Goal: Task Accomplishment & Management: Manage account settings

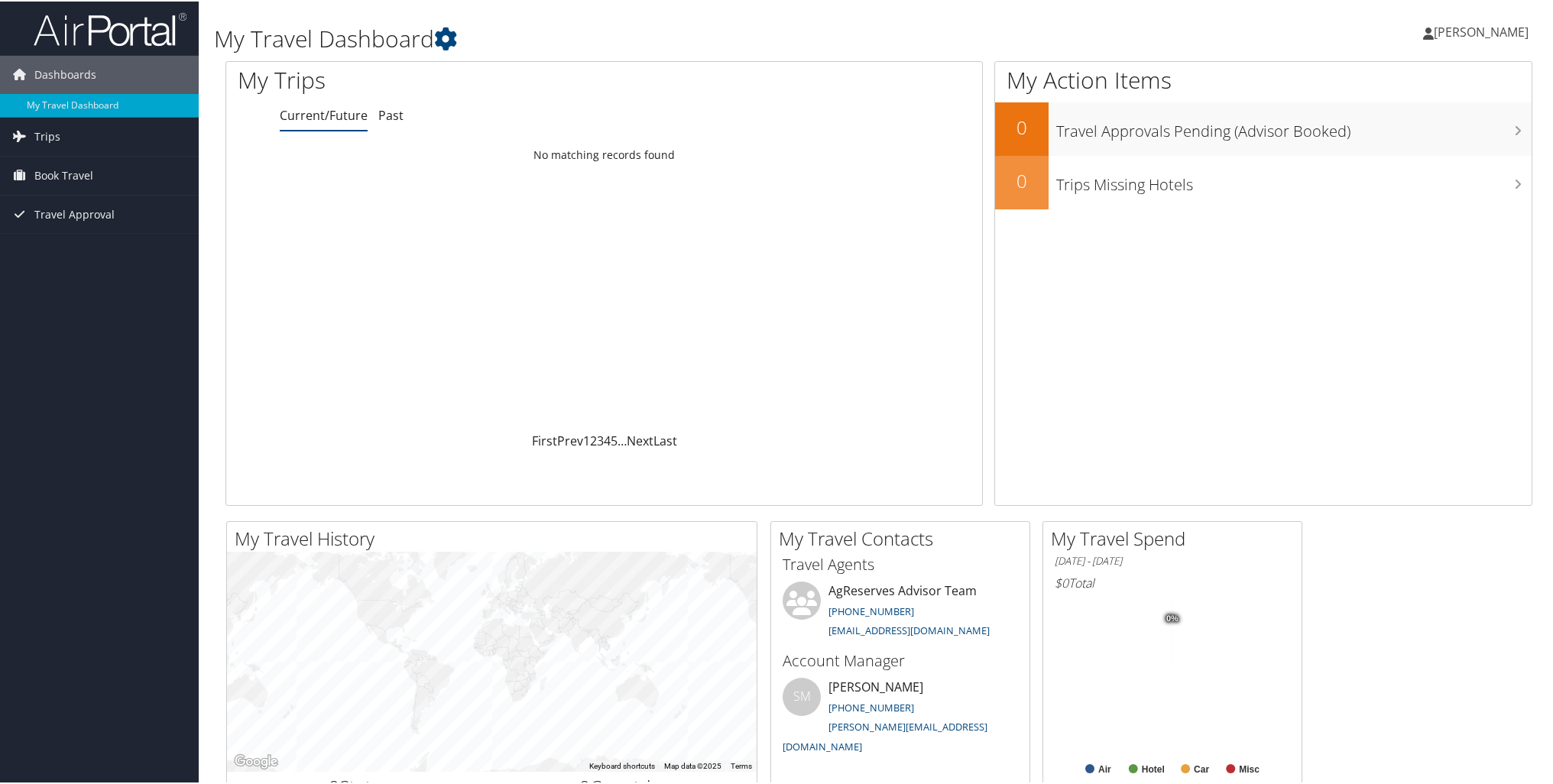
click at [1464, 32] on span "[PERSON_NAME]" at bounding box center [1481, 30] width 94 height 17
click at [1424, 132] on link "View Travel Profile" at bounding box center [1439, 136] width 170 height 26
click at [1460, 25] on span "[PERSON_NAME]" at bounding box center [1481, 30] width 94 height 17
click at [1428, 129] on link "View Travel Profile" at bounding box center [1439, 136] width 170 height 26
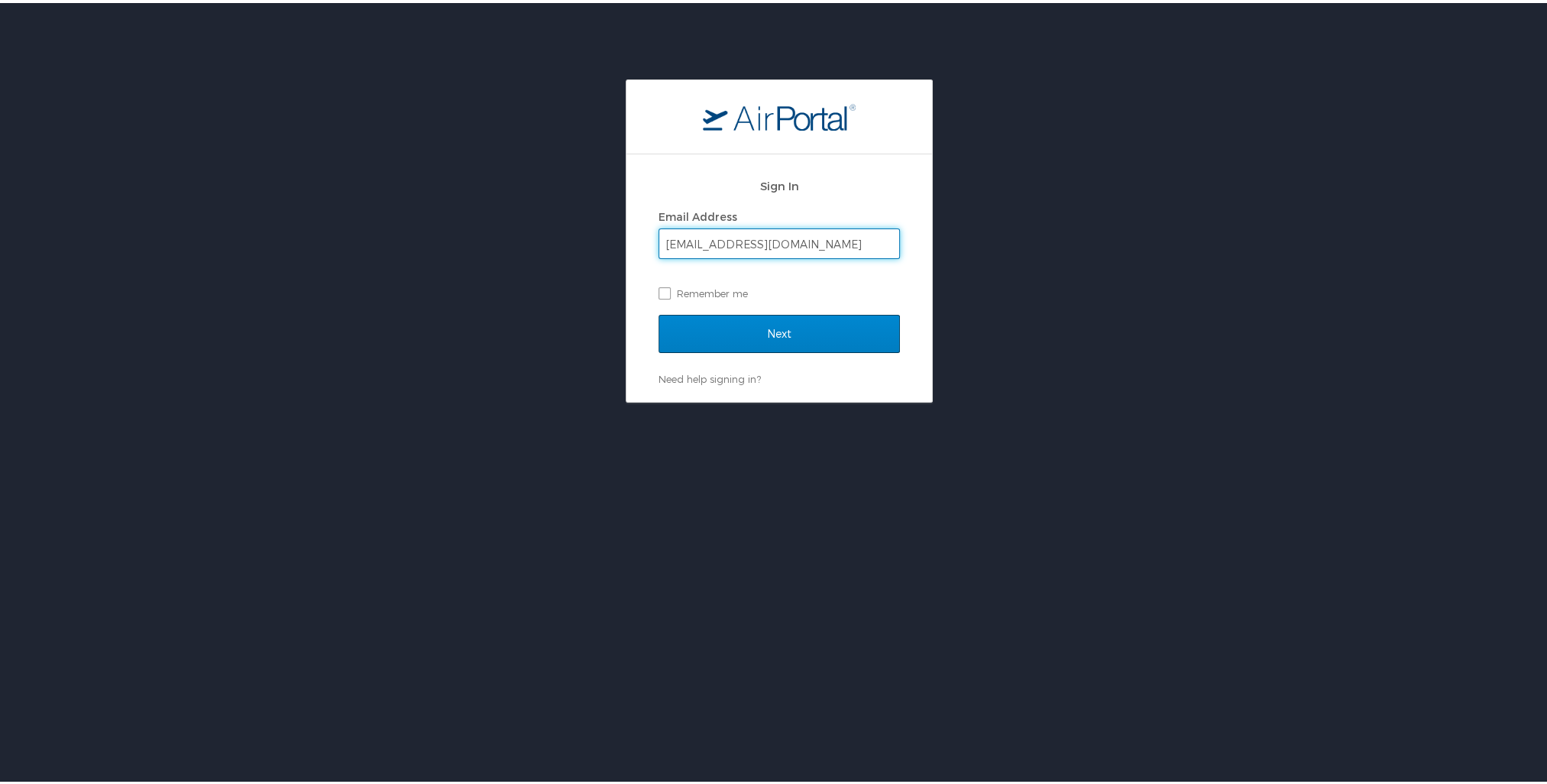
type input "[EMAIL_ADDRESS][DOMAIN_NAME]"
click at [787, 330] on input "Next" at bounding box center [779, 330] width 242 height 38
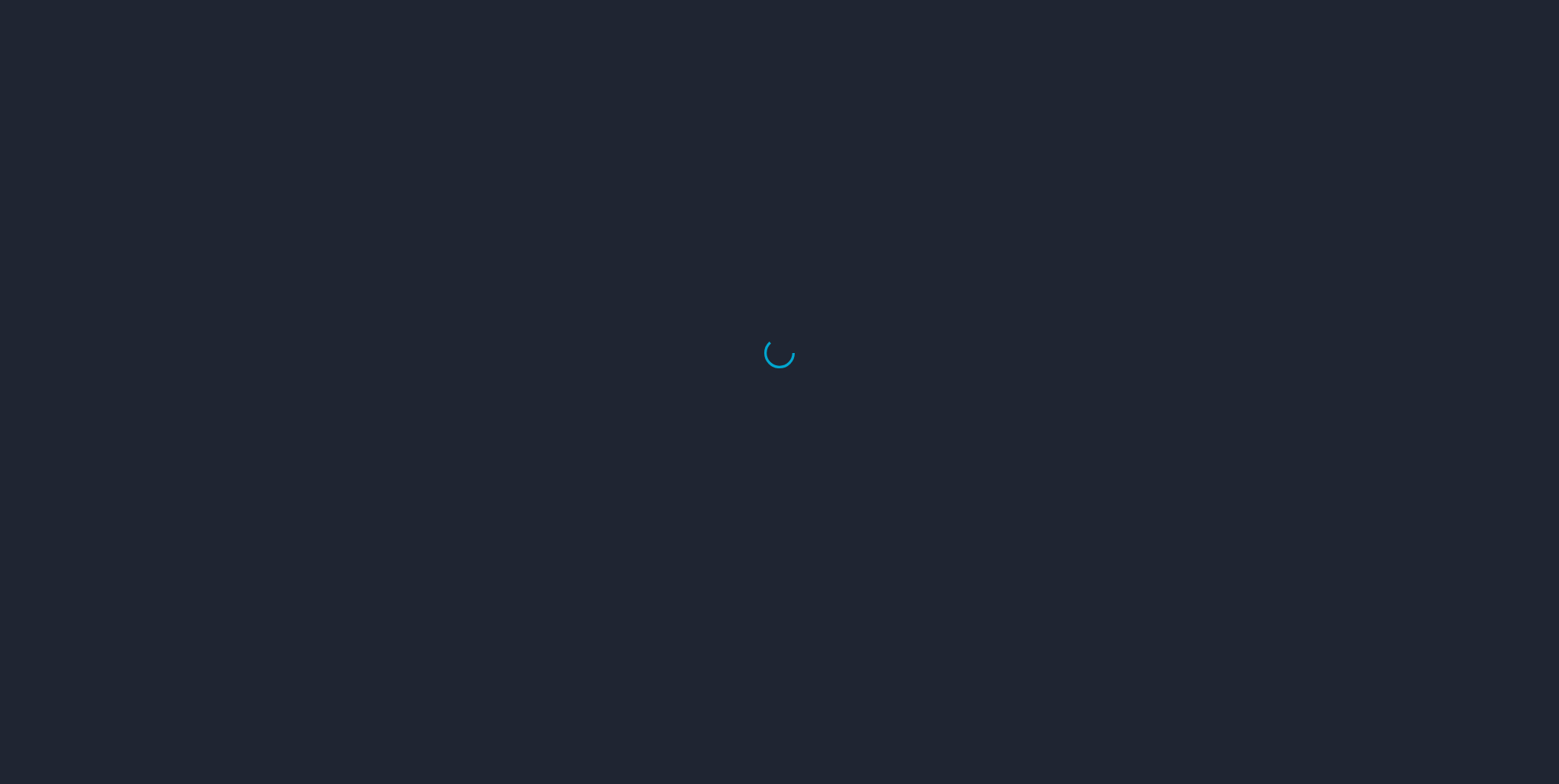
select select "US"
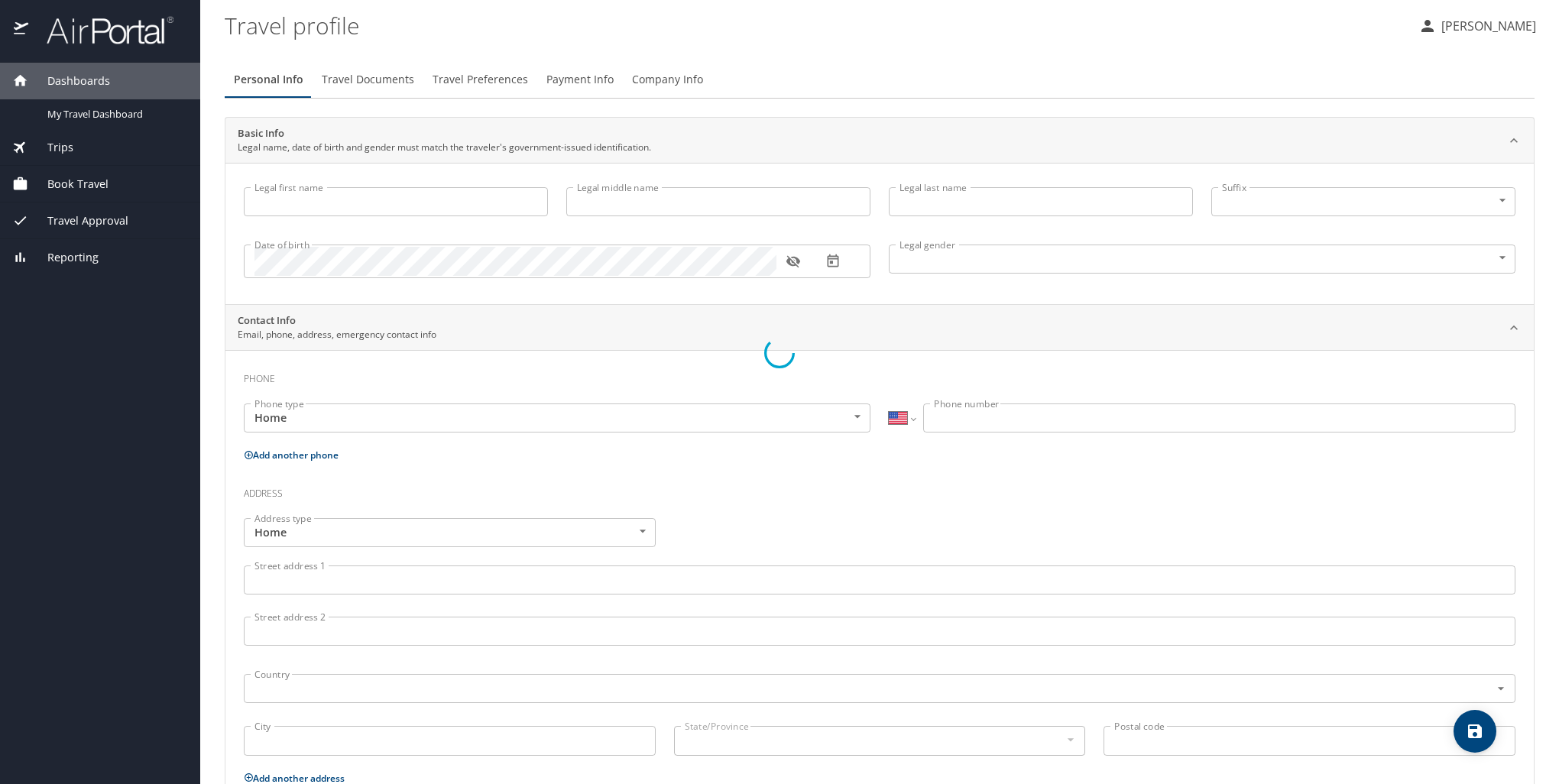
type input "[PERSON_NAME]"
type input "Don"
type input "[PERSON_NAME]"
type input "[DEMOGRAPHIC_DATA]"
type input "[PERSON_NAME]"
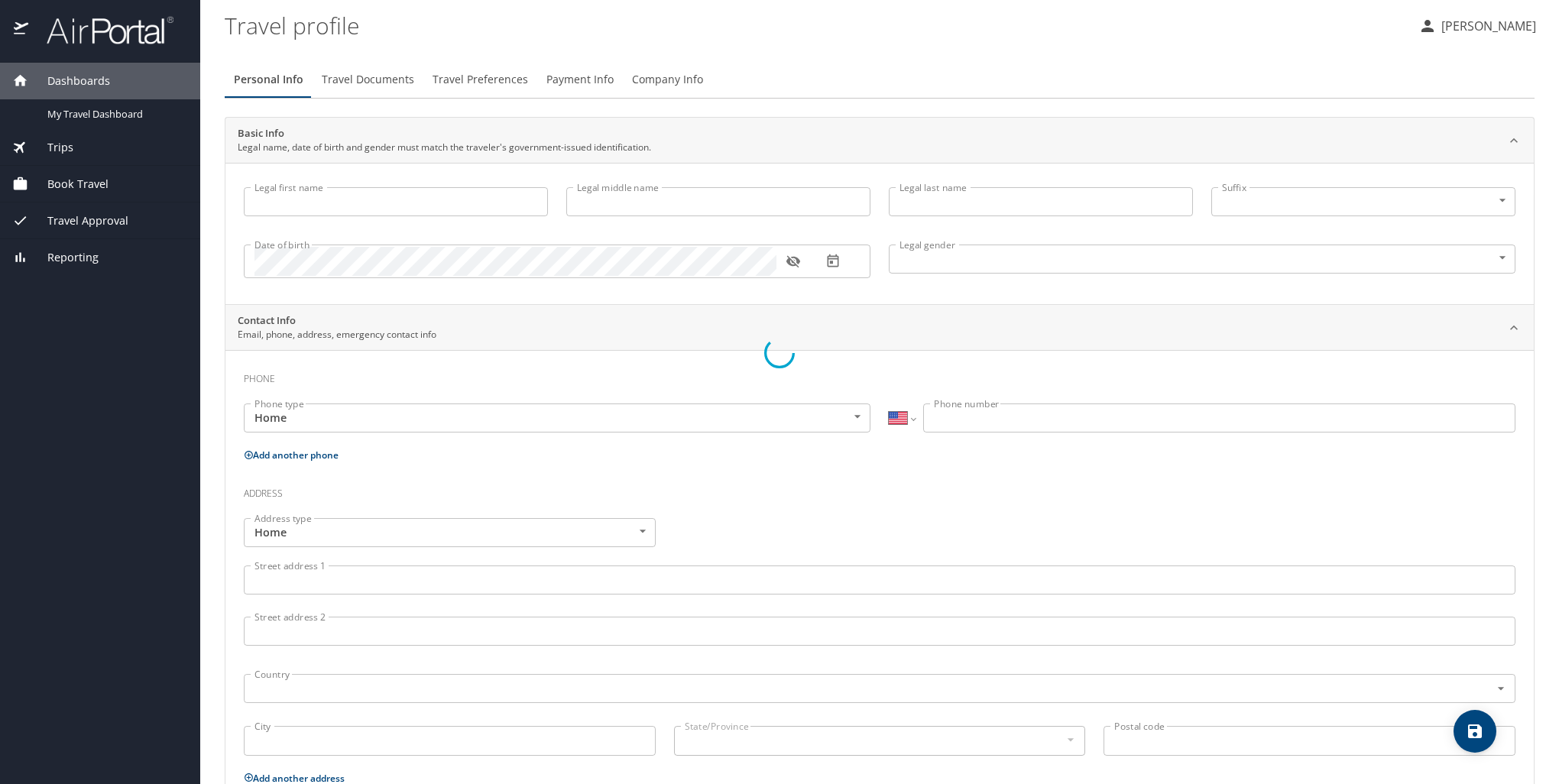
type input "[PERSON_NAME]"
select select "EG"
type input "85695156"
select select "US"
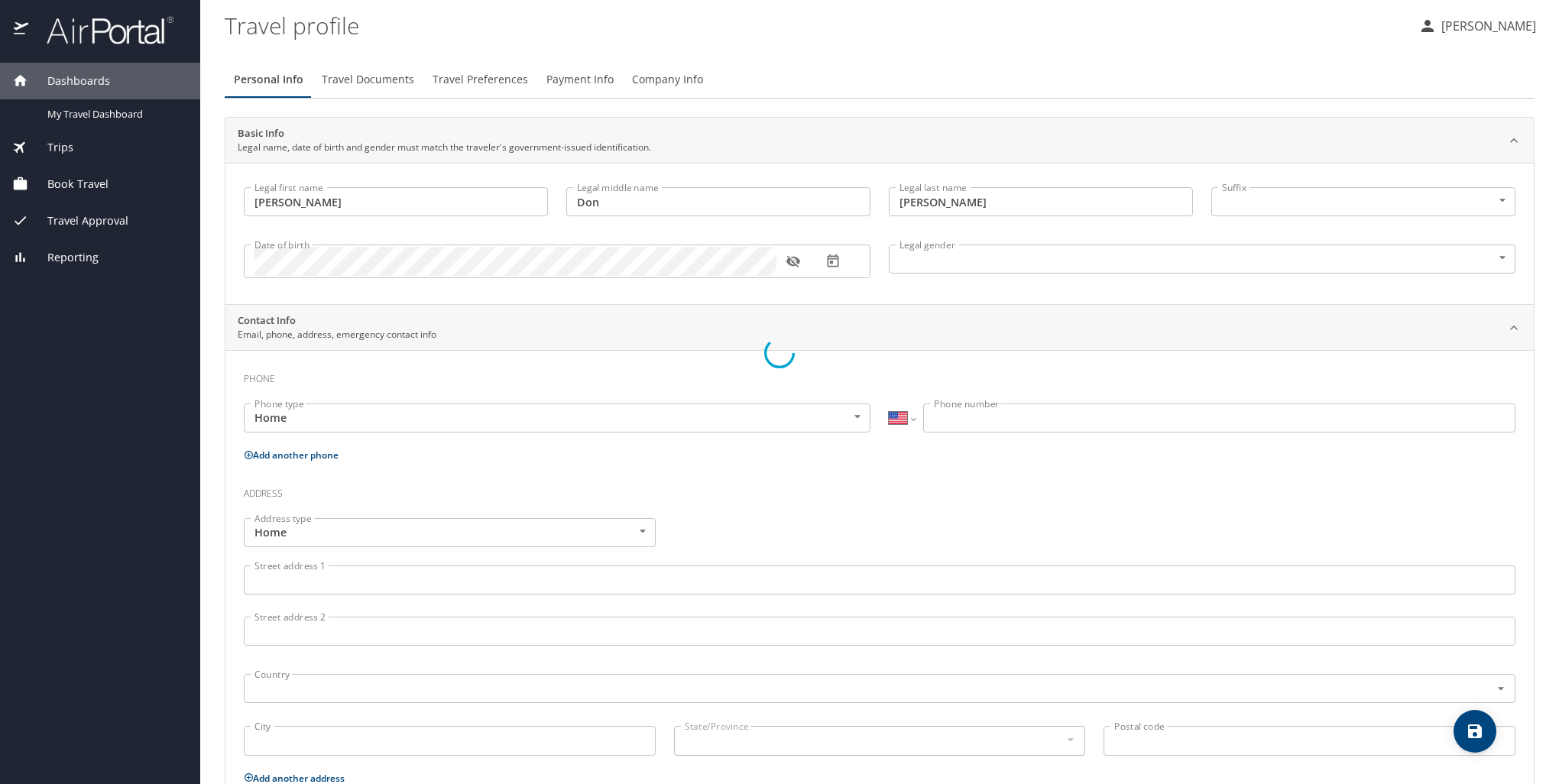
select select "US"
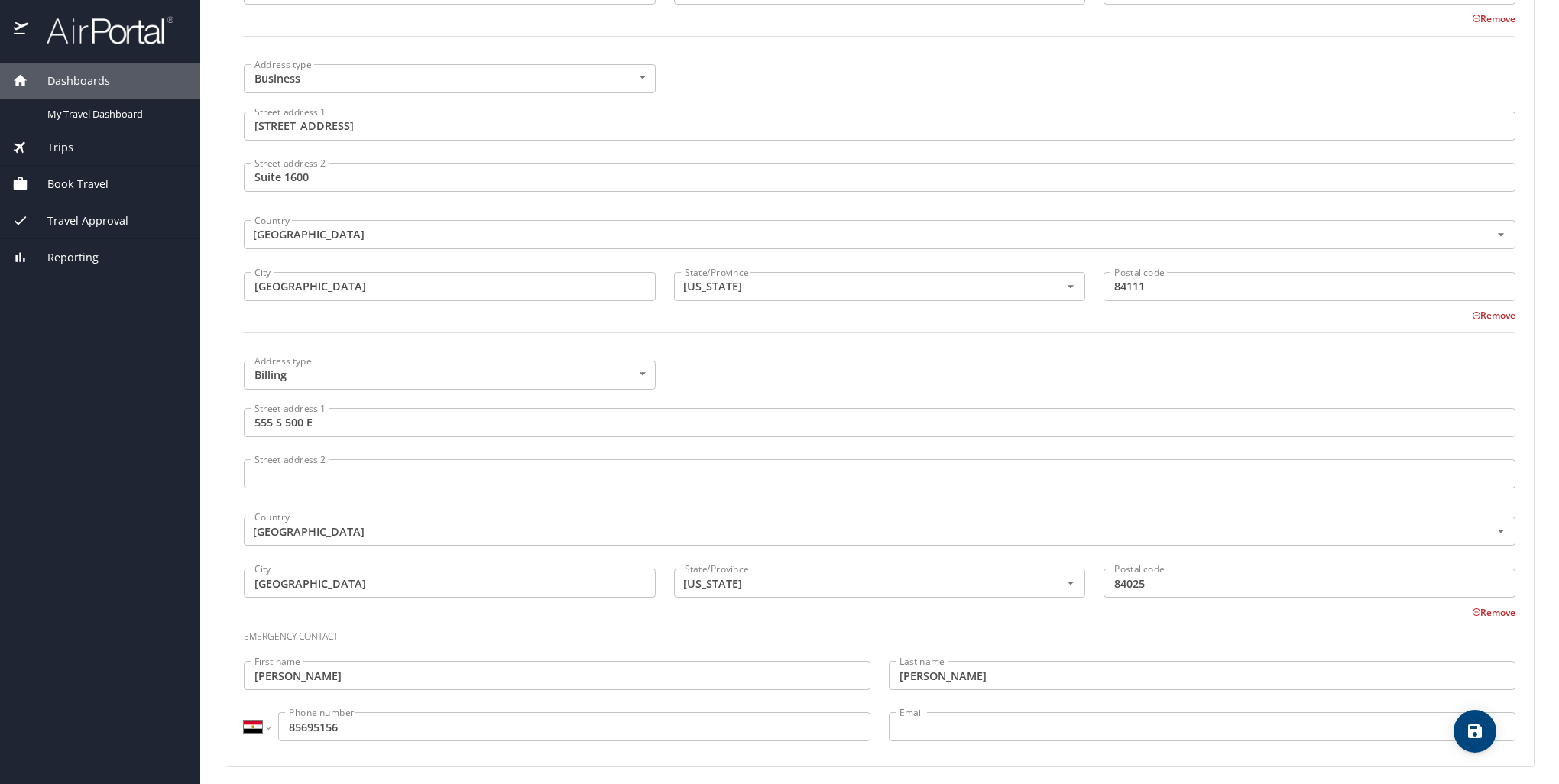
scroll to position [917, 0]
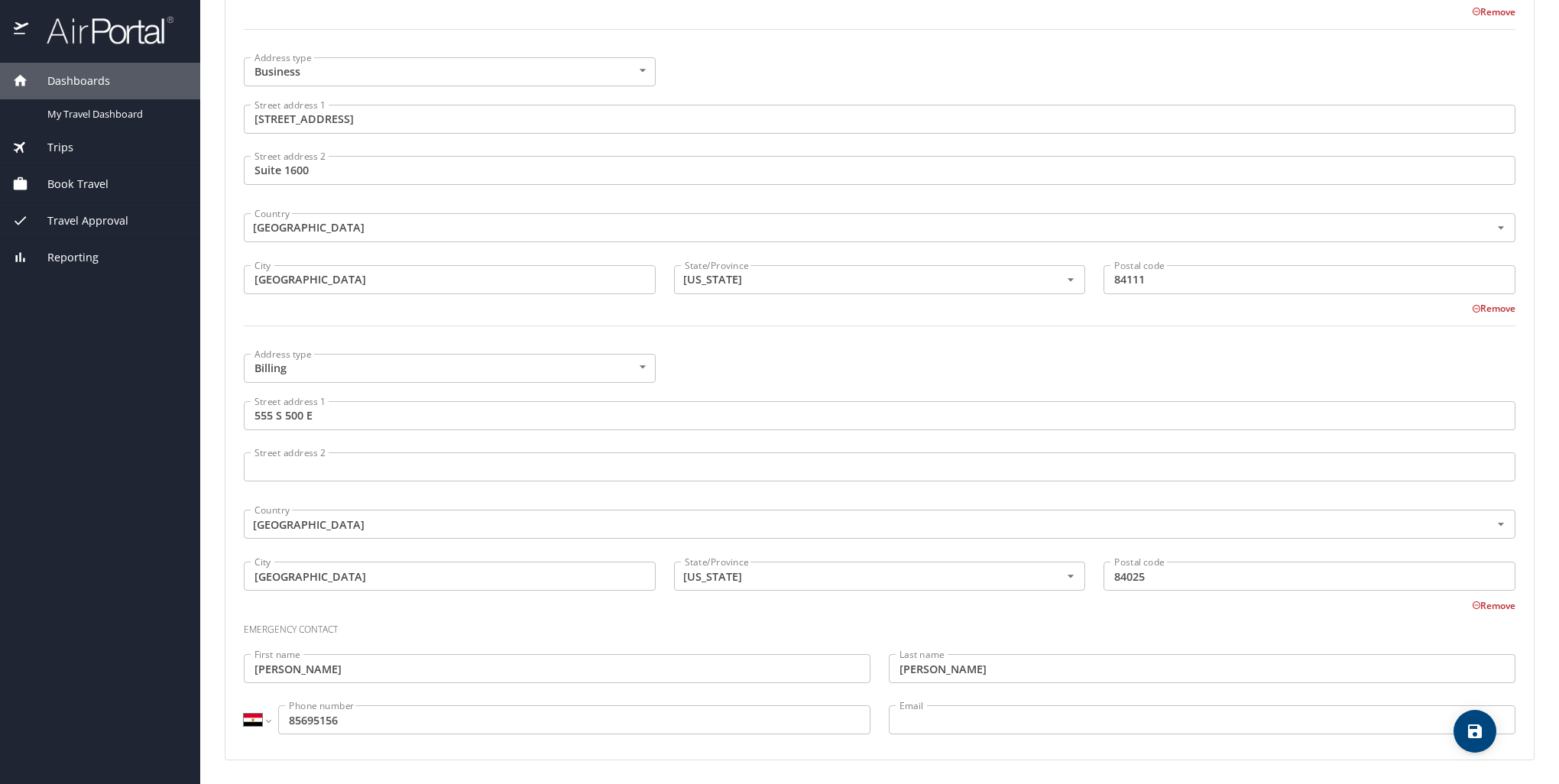
click at [260, 671] on input "Jessica" at bounding box center [557, 669] width 627 height 29
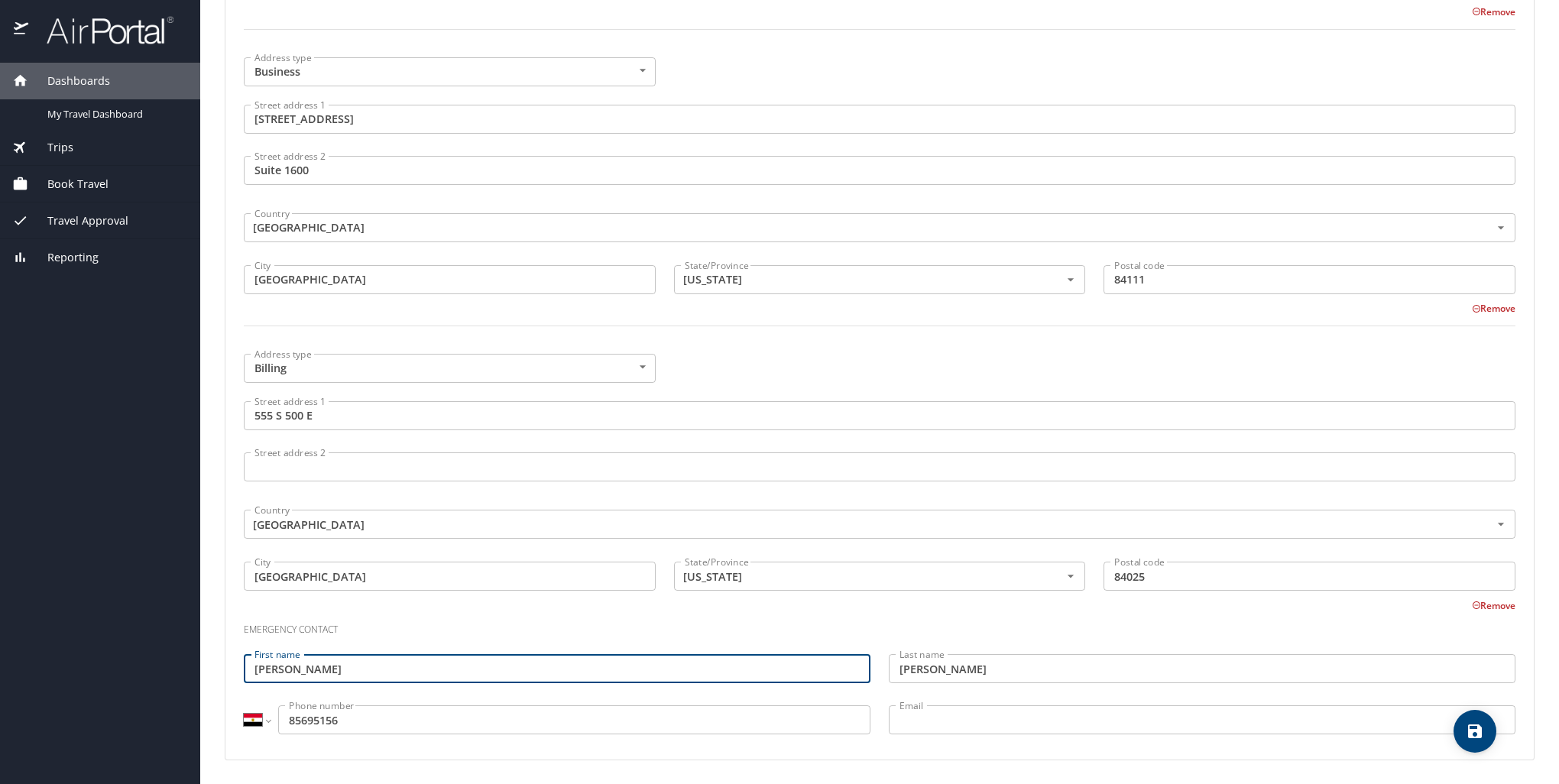
click at [260, 671] on input "Jessica" at bounding box center [557, 669] width 627 height 29
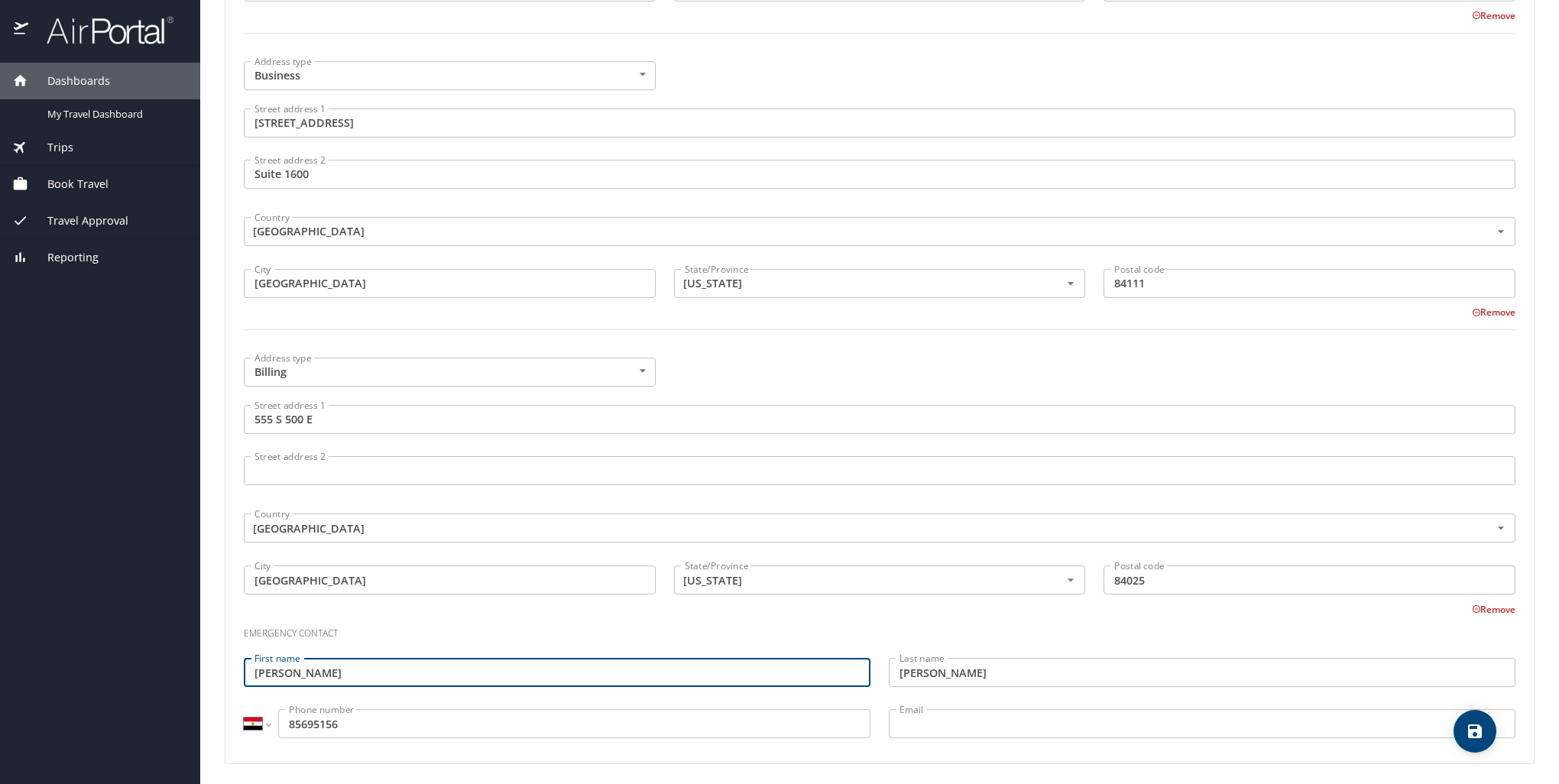
type input "[PERSON_NAME]"
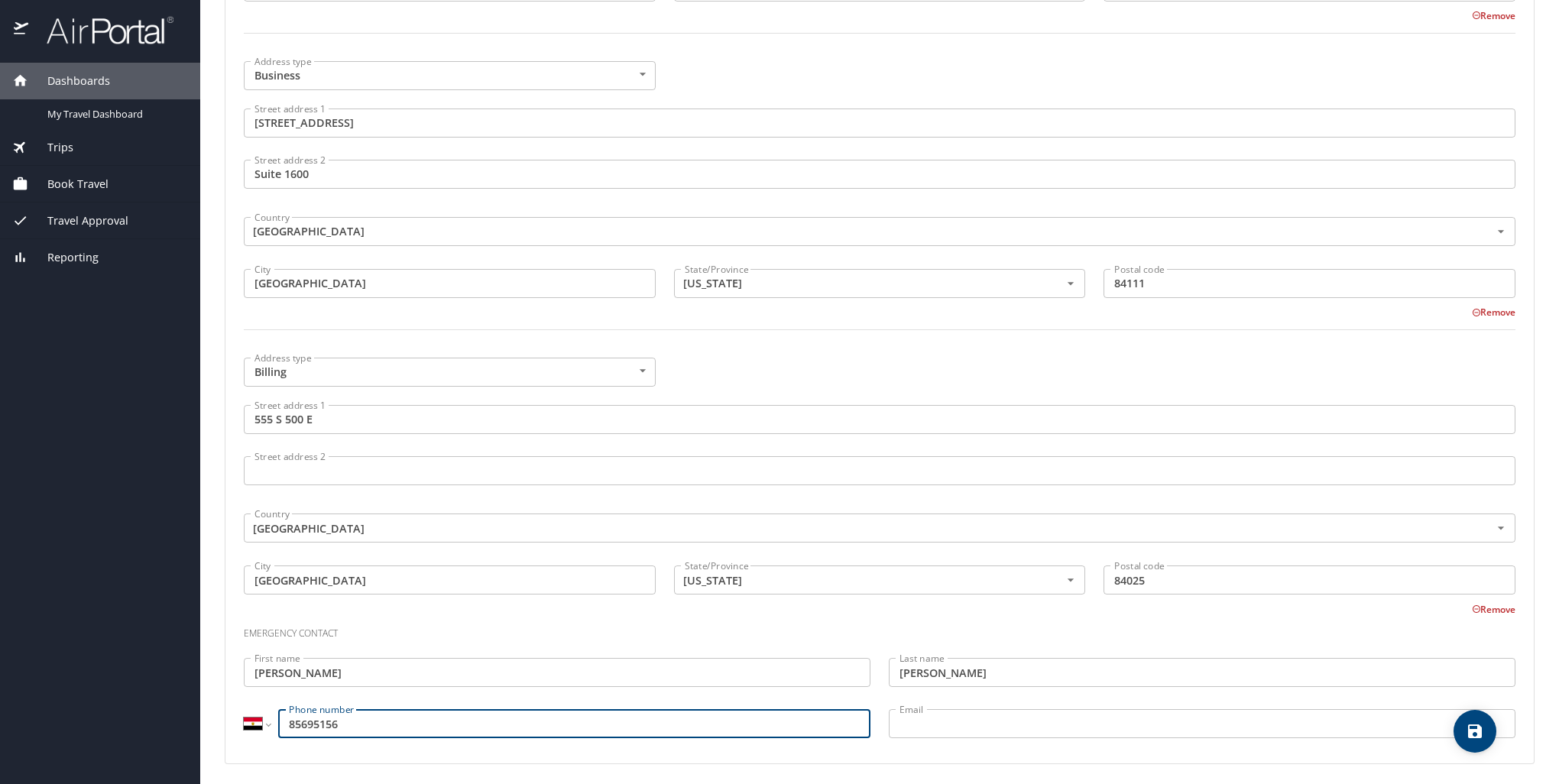
click at [314, 721] on input "85695156" at bounding box center [574, 724] width 592 height 29
click at [314, 721] on input "85695156" at bounding box center [574, 724] width 592 height 29
click at [308, 723] on input "8016823427" at bounding box center [574, 724] width 592 height 29
type input "8016823427"
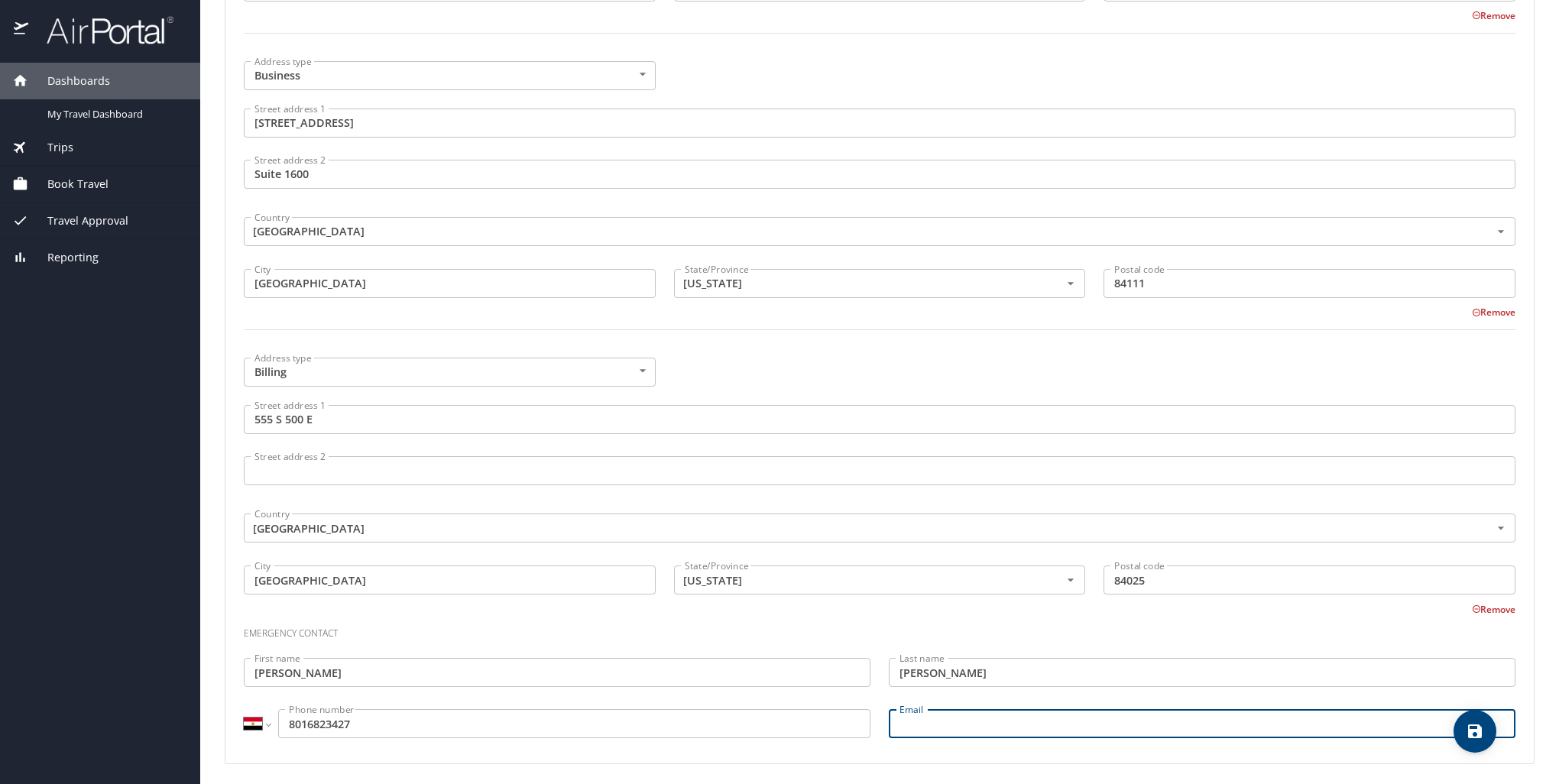
click at [972, 721] on input "Email" at bounding box center [1202, 724] width 627 height 29
type input "[EMAIL_ADDRESS][DOMAIN_NAME]"
click at [1476, 738] on icon "save" at bounding box center [1474, 730] width 14 height 14
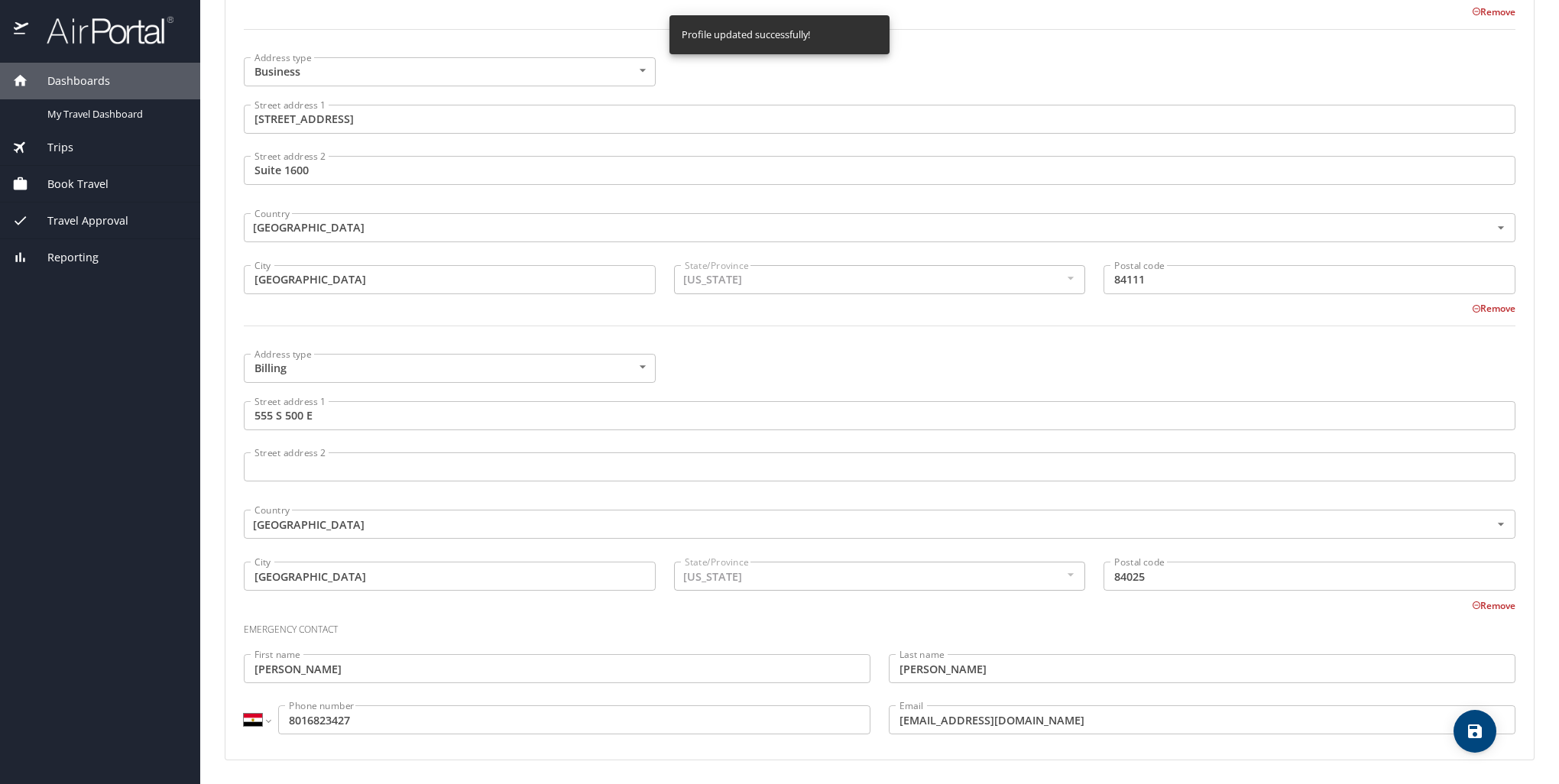
select select "US"
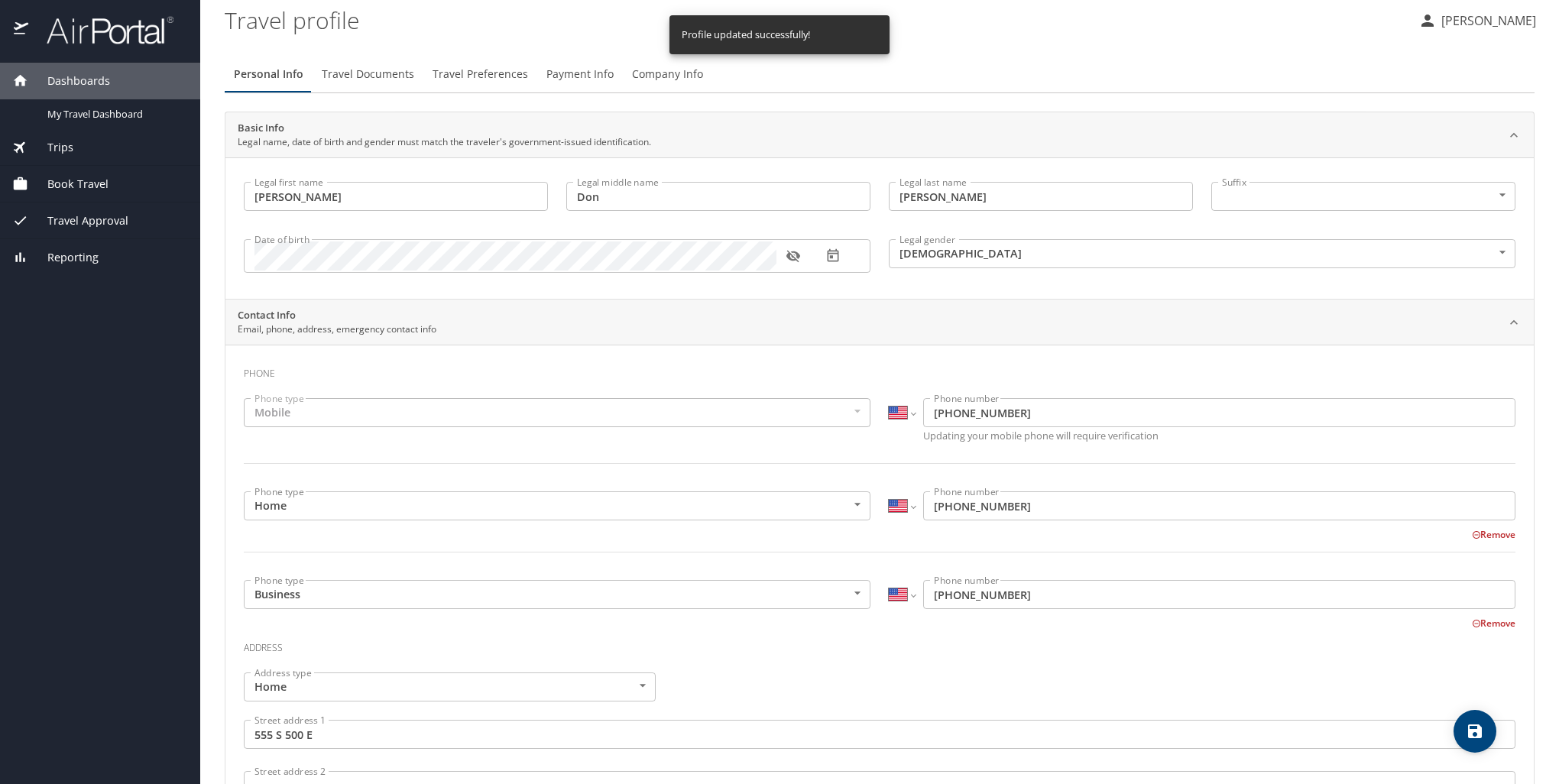
scroll to position [0, 0]
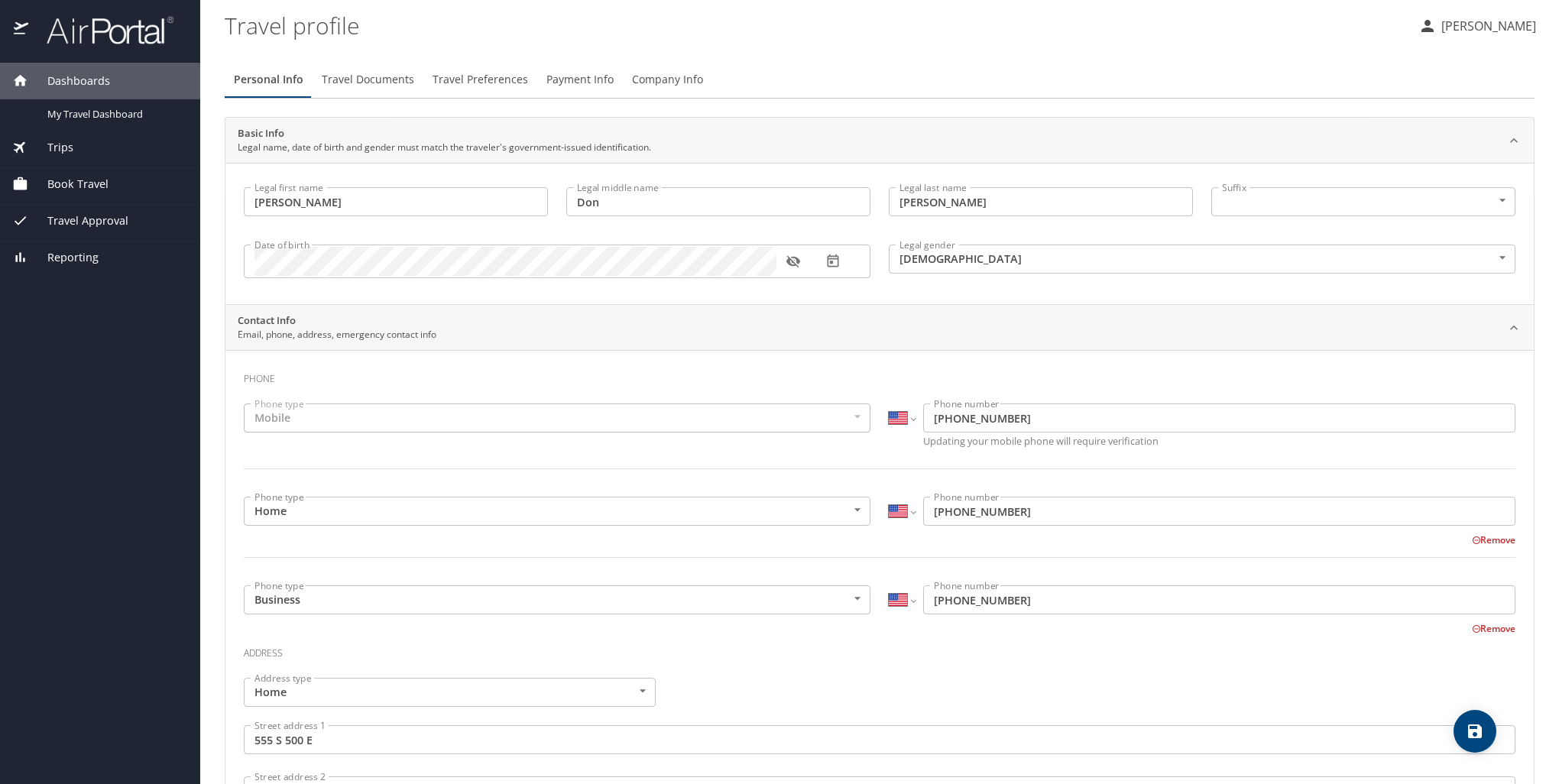
click at [324, 76] on span "Travel Documents" at bounding box center [368, 79] width 93 height 19
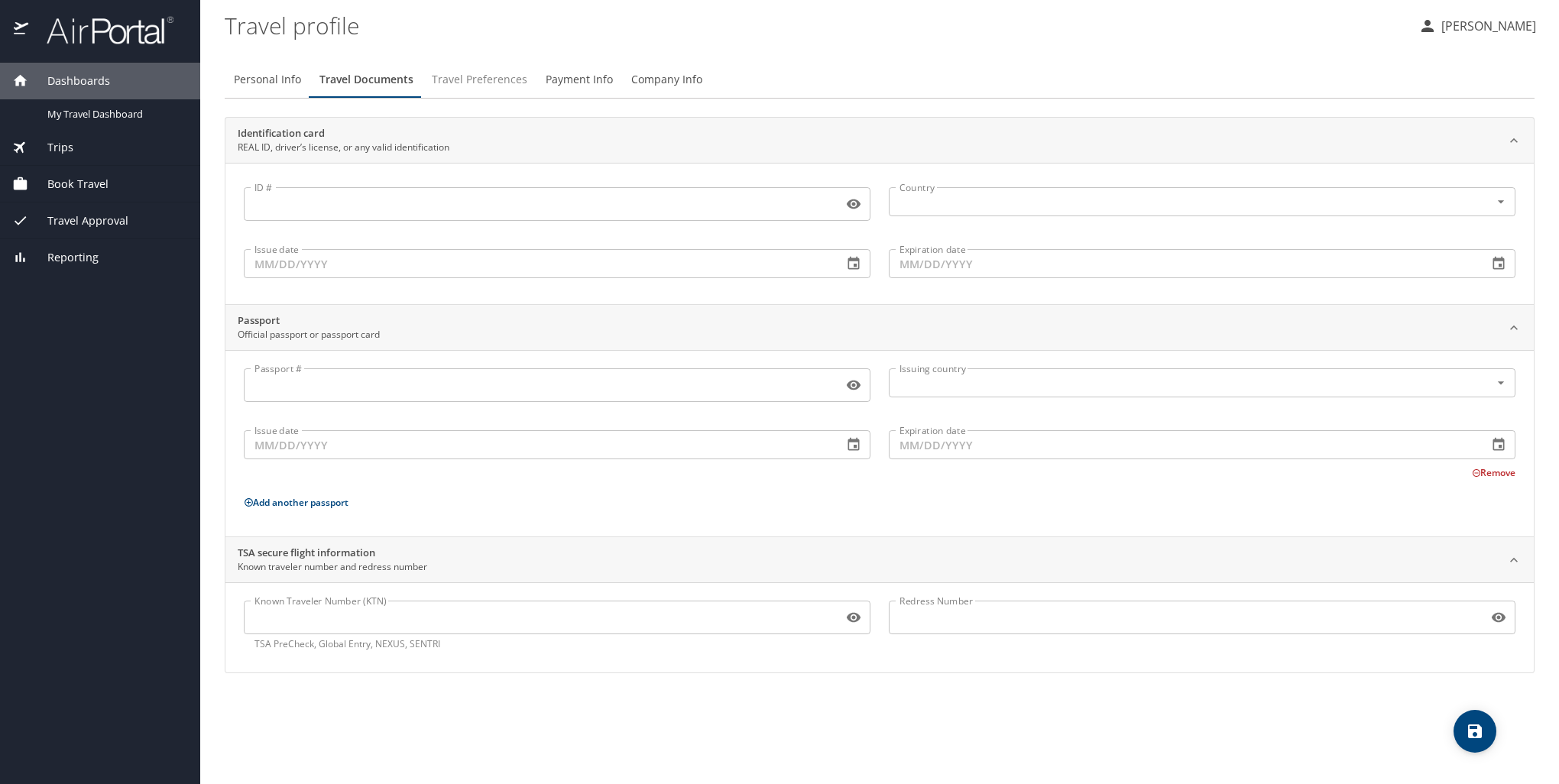
click at [504, 81] on span "Travel Preferences" at bounding box center [479, 79] width 95 height 19
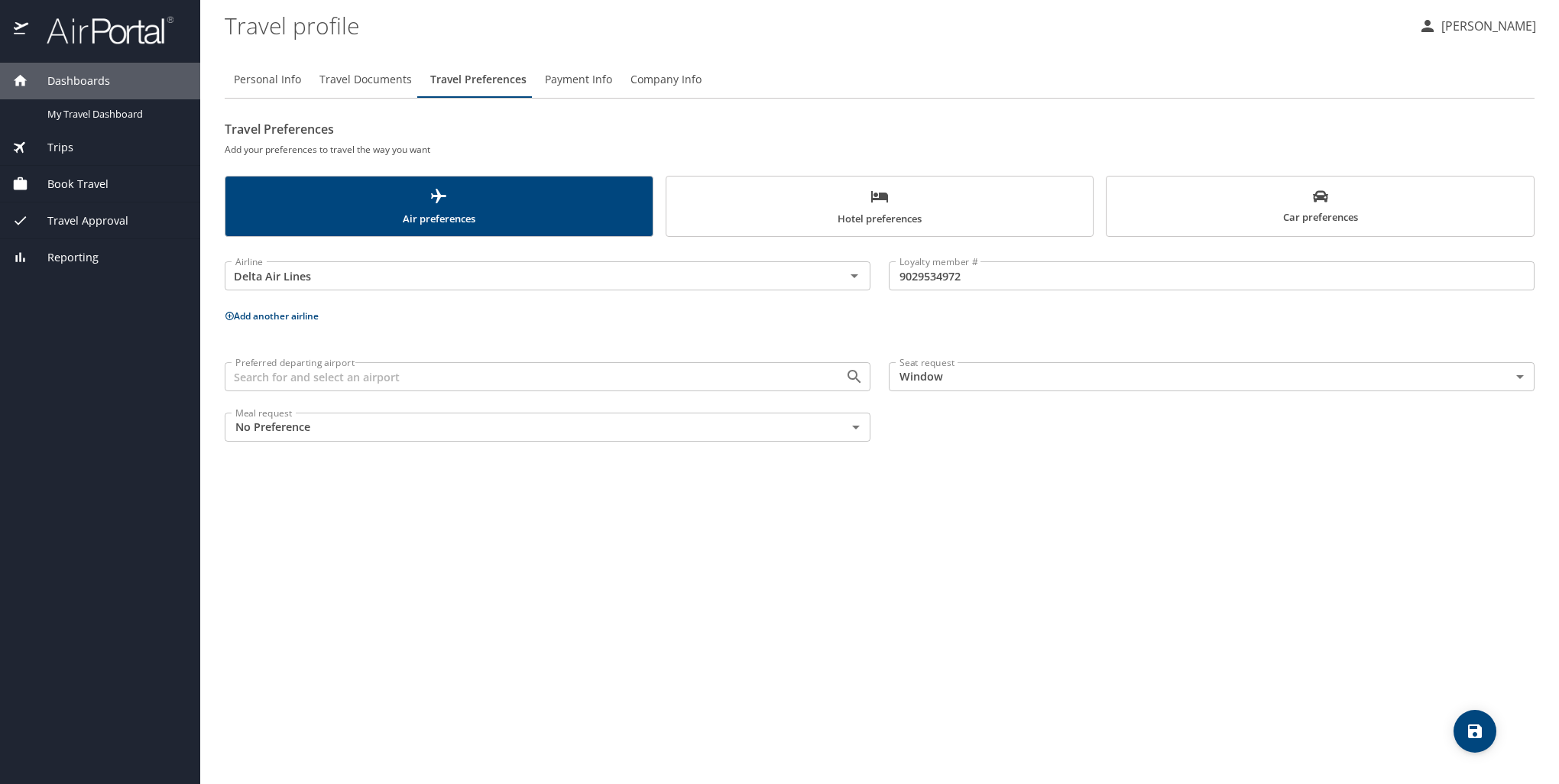
click at [561, 78] on span "Payment Info" at bounding box center [579, 79] width 68 height 19
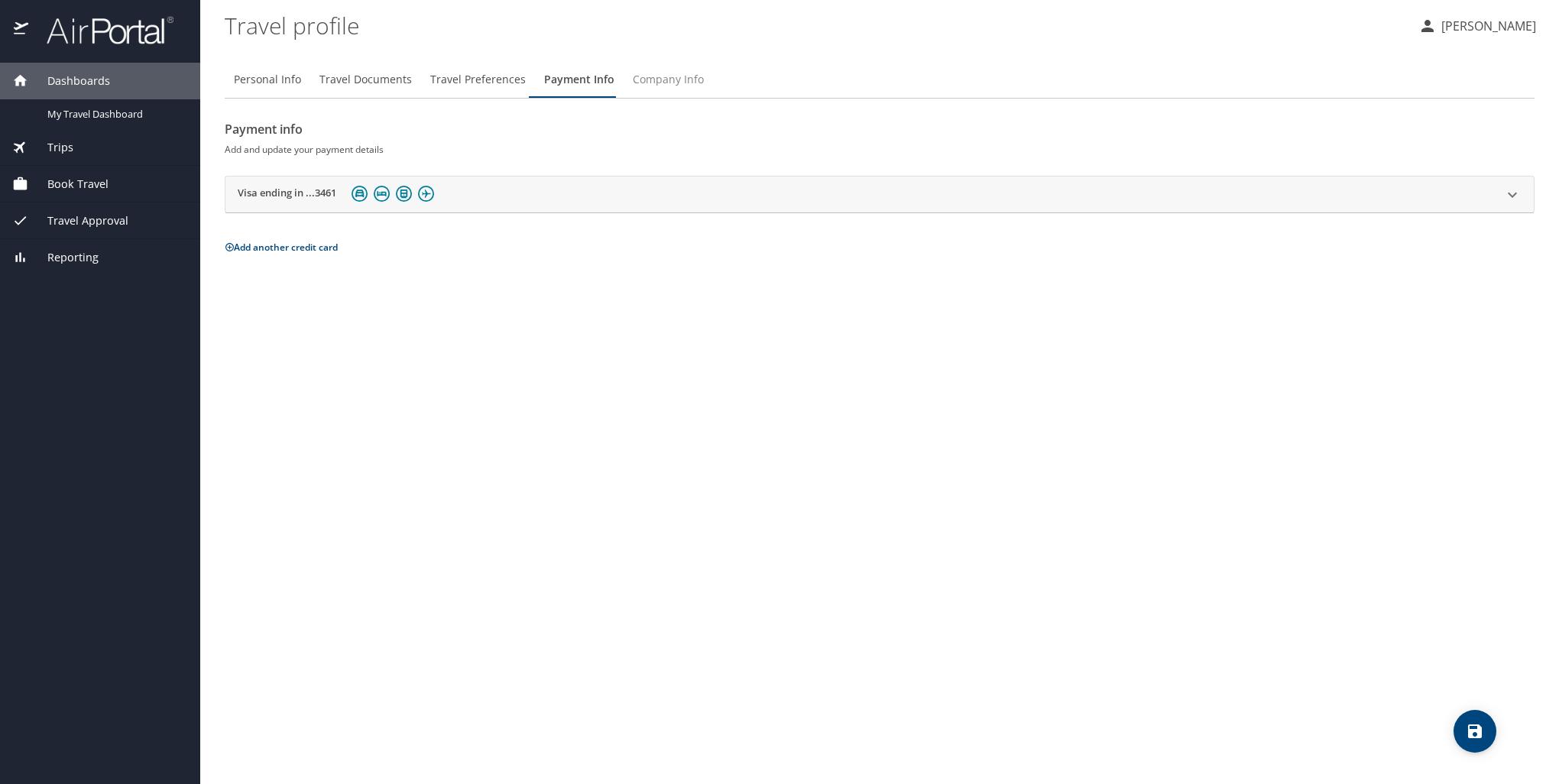
click at [670, 76] on span "Company Info" at bounding box center [668, 79] width 71 height 19
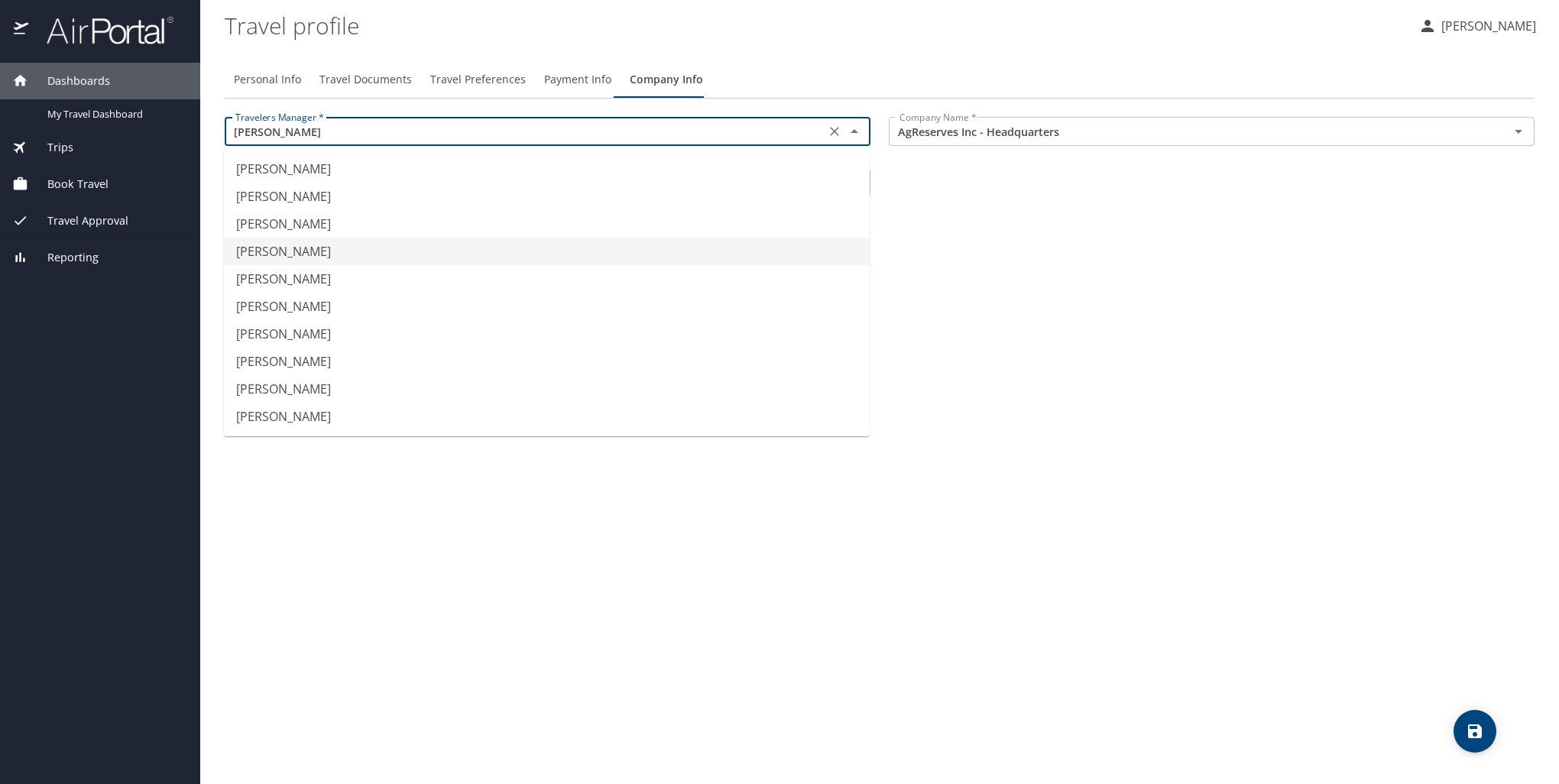
drag, startPoint x: 417, startPoint y: 130, endPoint x: 194, endPoint y: 129, distance: 223.0
click at [194, 129] on div "Dashboards My Travel Dashboard Trips Current / Future Trips Past Trips Trips Mi…" at bounding box center [780, 392] width 1559 height 784
click at [300, 305] on li "Douglas Rose" at bounding box center [547, 307] width 646 height 28
type input "Douglas Rose"
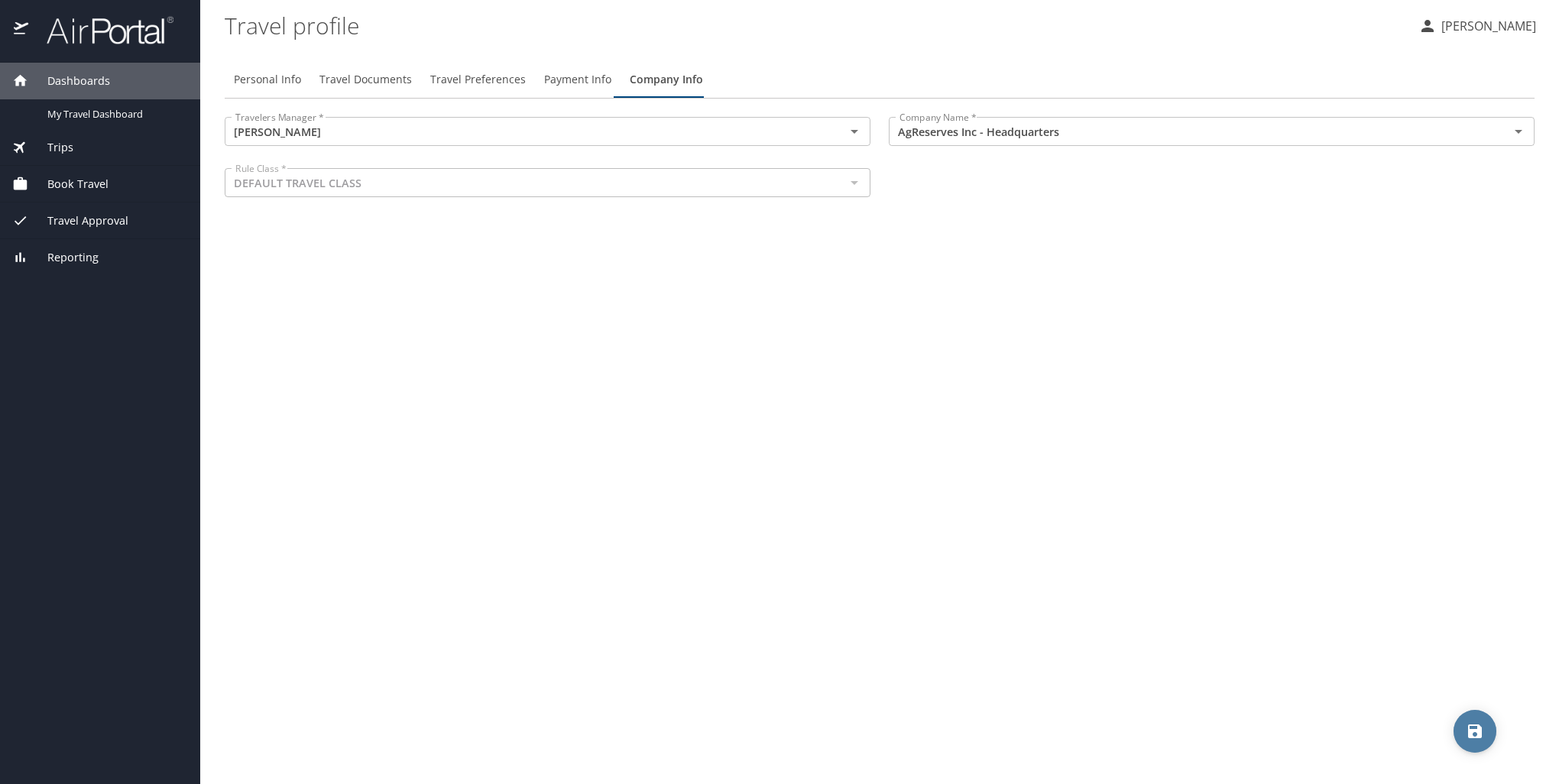
click at [1470, 725] on icon "save" at bounding box center [1475, 731] width 19 height 19
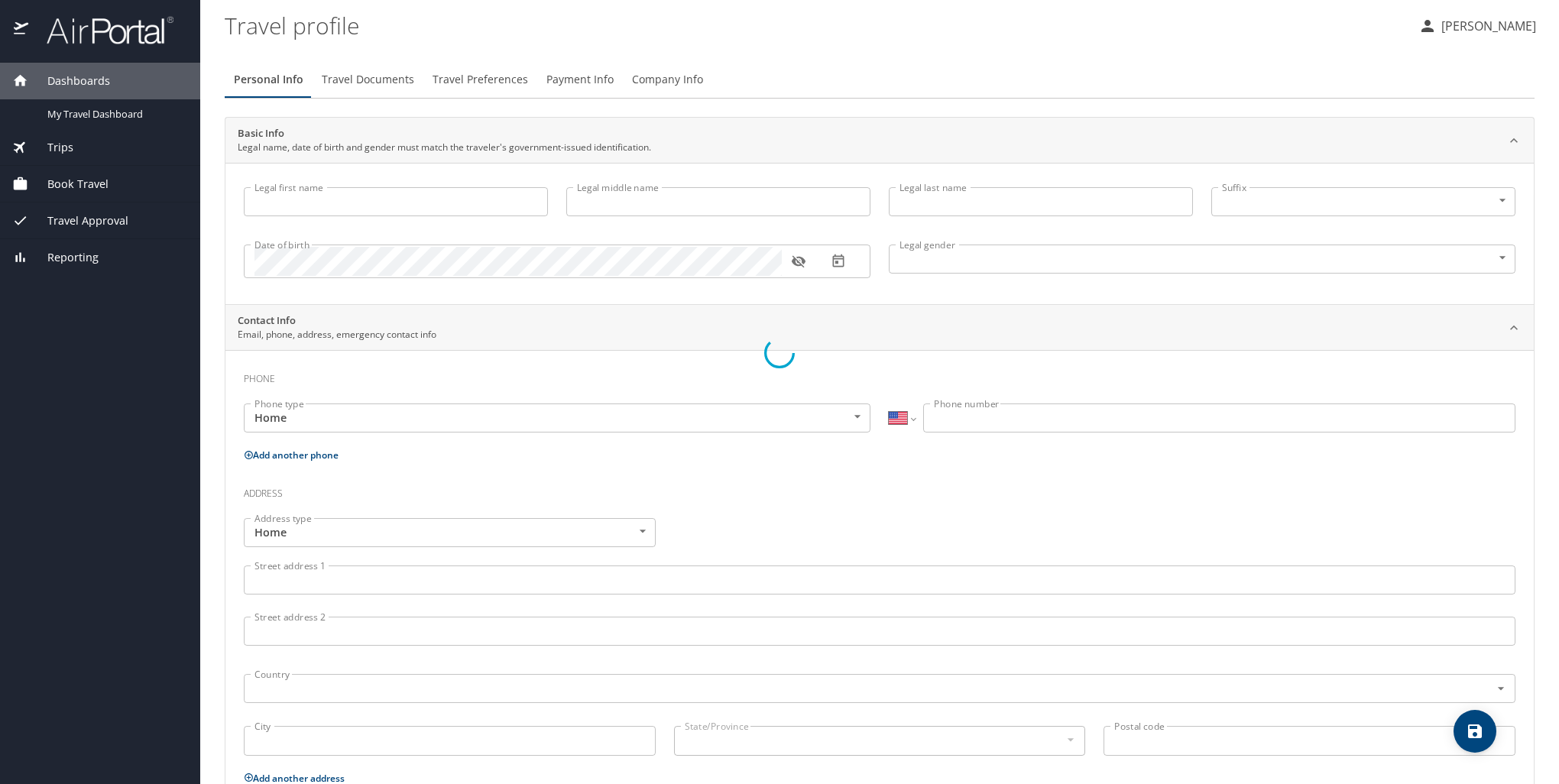
select select "US"
type input "[PERSON_NAME]"
type input "Don"
type input "[PERSON_NAME]"
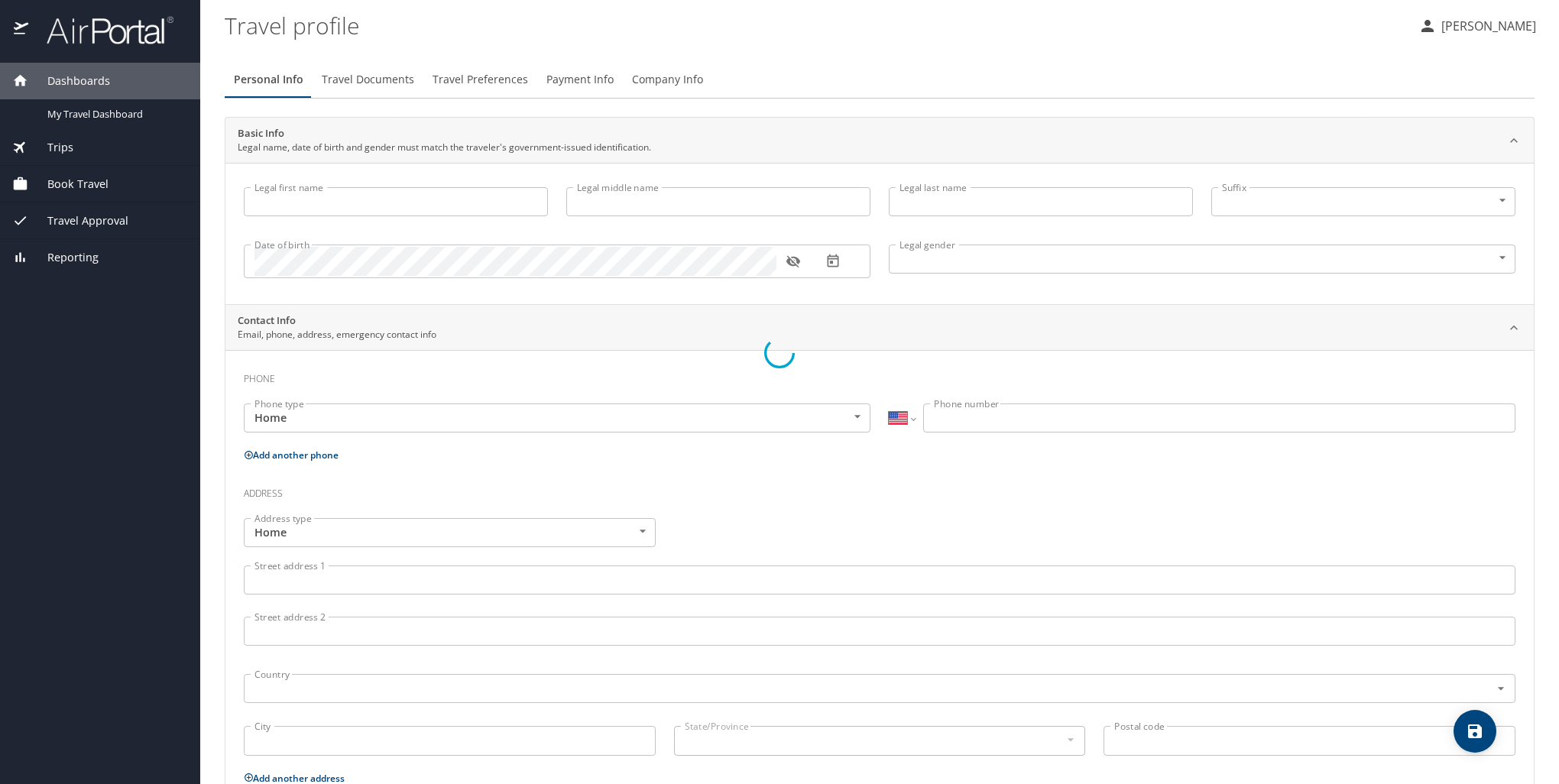
type input "[DEMOGRAPHIC_DATA]"
type input "[PERSON_NAME]"
select select "EG"
type input "0801 682 3427"
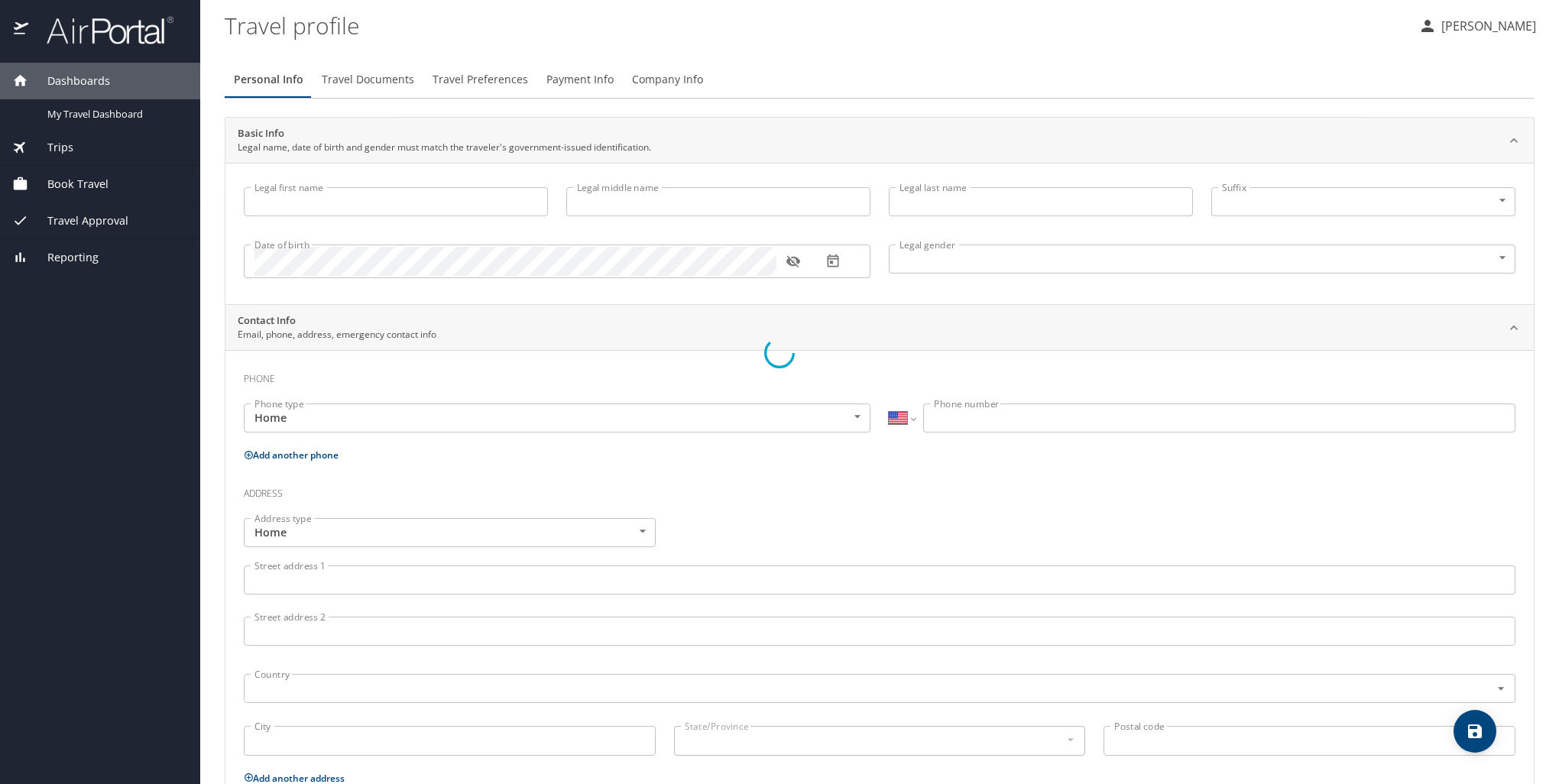
type input "[EMAIL_ADDRESS][DOMAIN_NAME]"
select select "US"
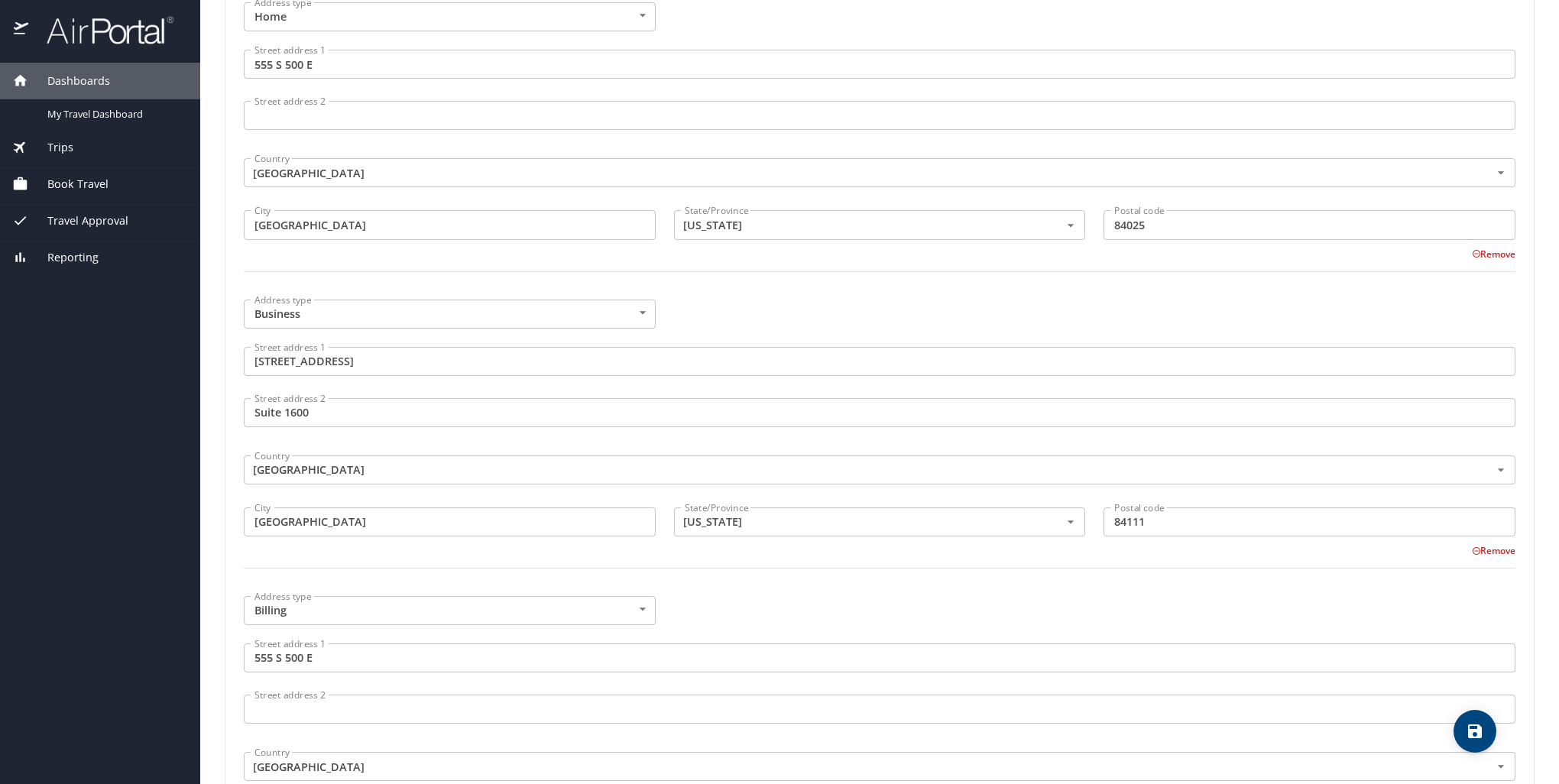
scroll to position [917, 0]
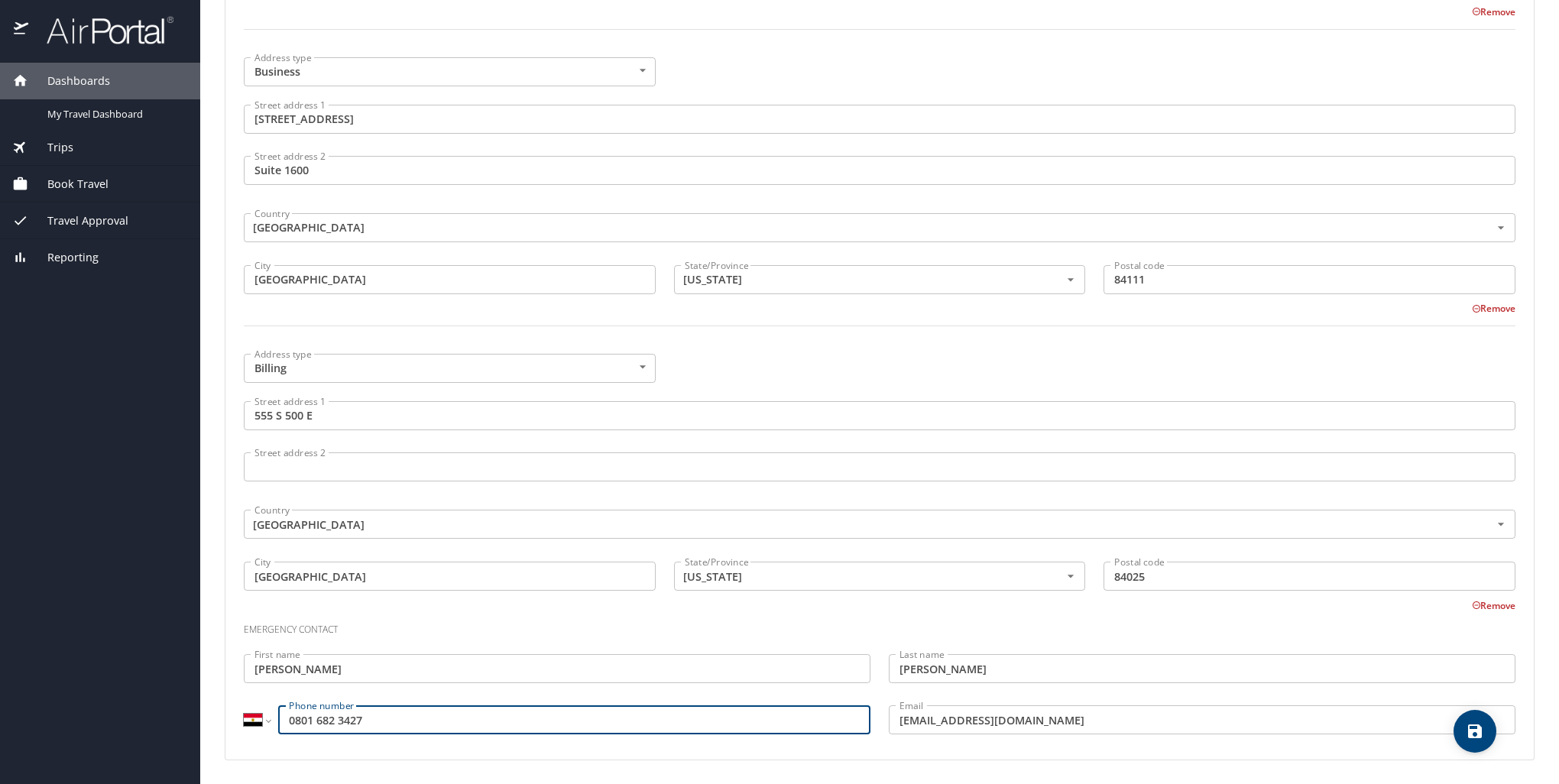
click at [298, 720] on input "0801 682 3427" at bounding box center [574, 720] width 592 height 29
type input "8016823427"
click at [1478, 727] on icon "save" at bounding box center [1474, 730] width 14 height 14
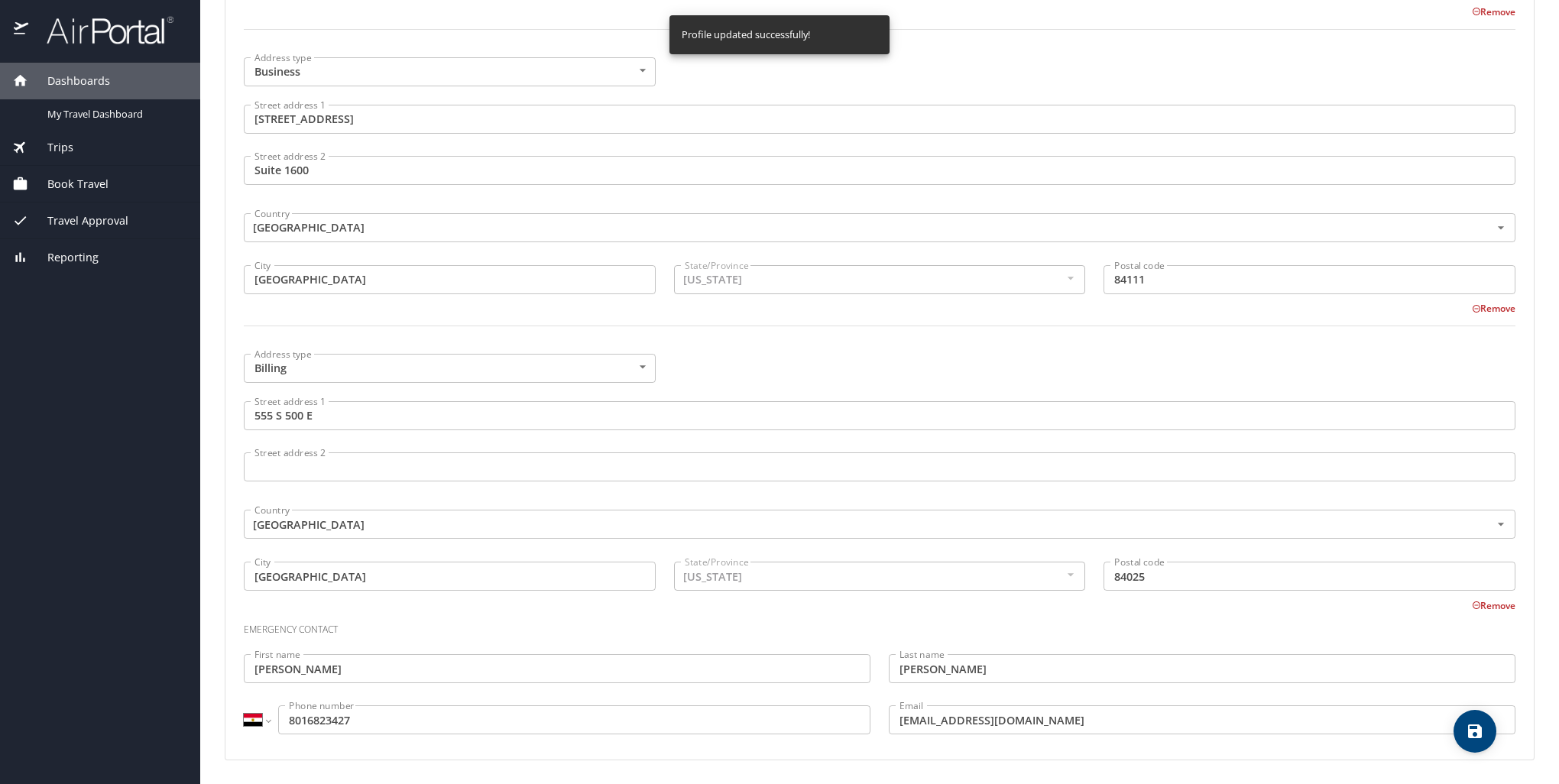
select select "US"
click at [266, 723] on select "International [GEOGRAPHIC_DATA] [GEOGRAPHIC_DATA] [GEOGRAPHIC_DATA] [GEOGRAPHIC…" at bounding box center [257, 720] width 26 height 29
select select "US"
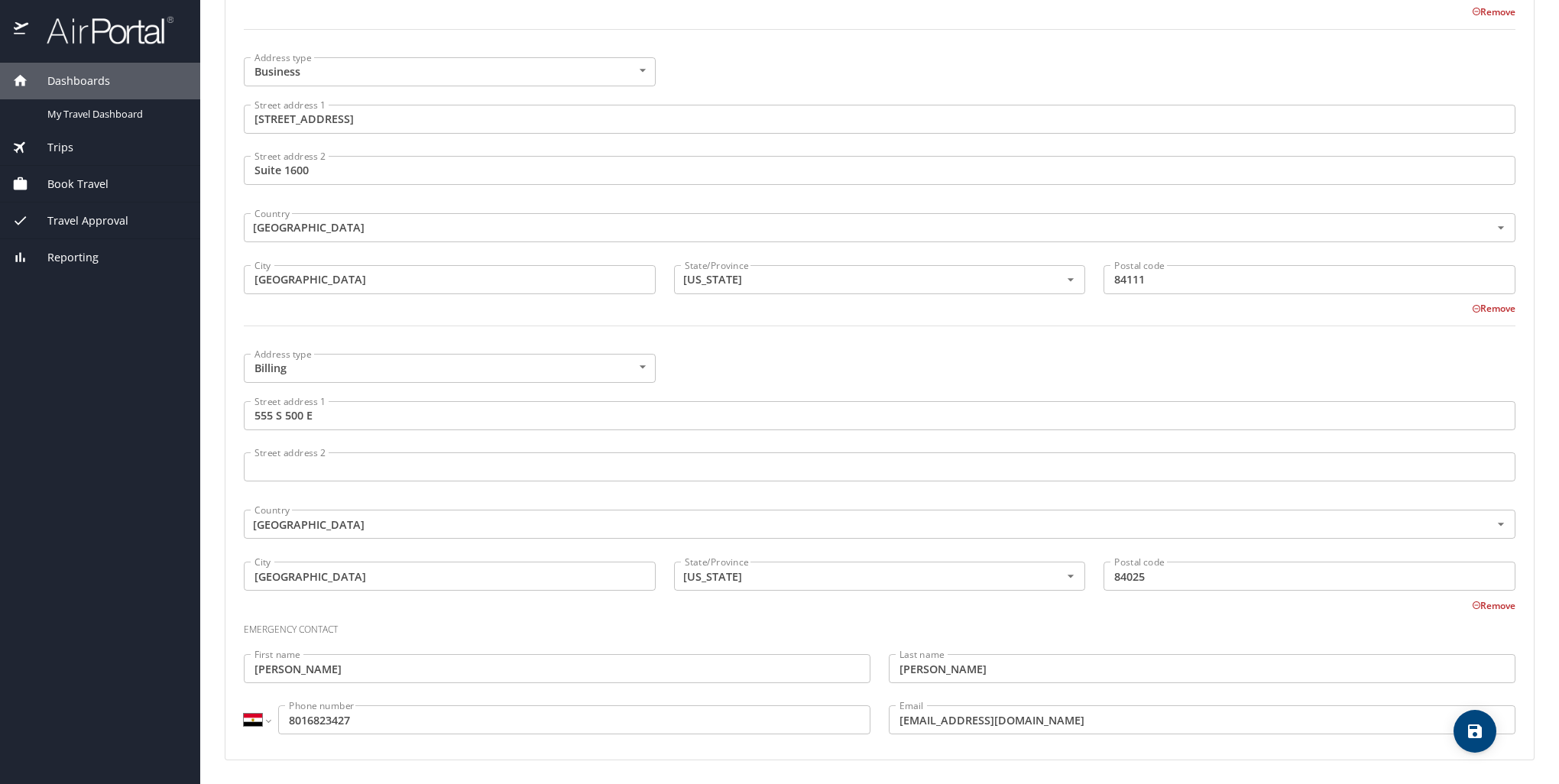
click at [244, 705] on select "International [GEOGRAPHIC_DATA] [GEOGRAPHIC_DATA] [GEOGRAPHIC_DATA] [GEOGRAPHIC…" at bounding box center [257, 720] width 26 height 29
type input "[PHONE_NUMBER]"
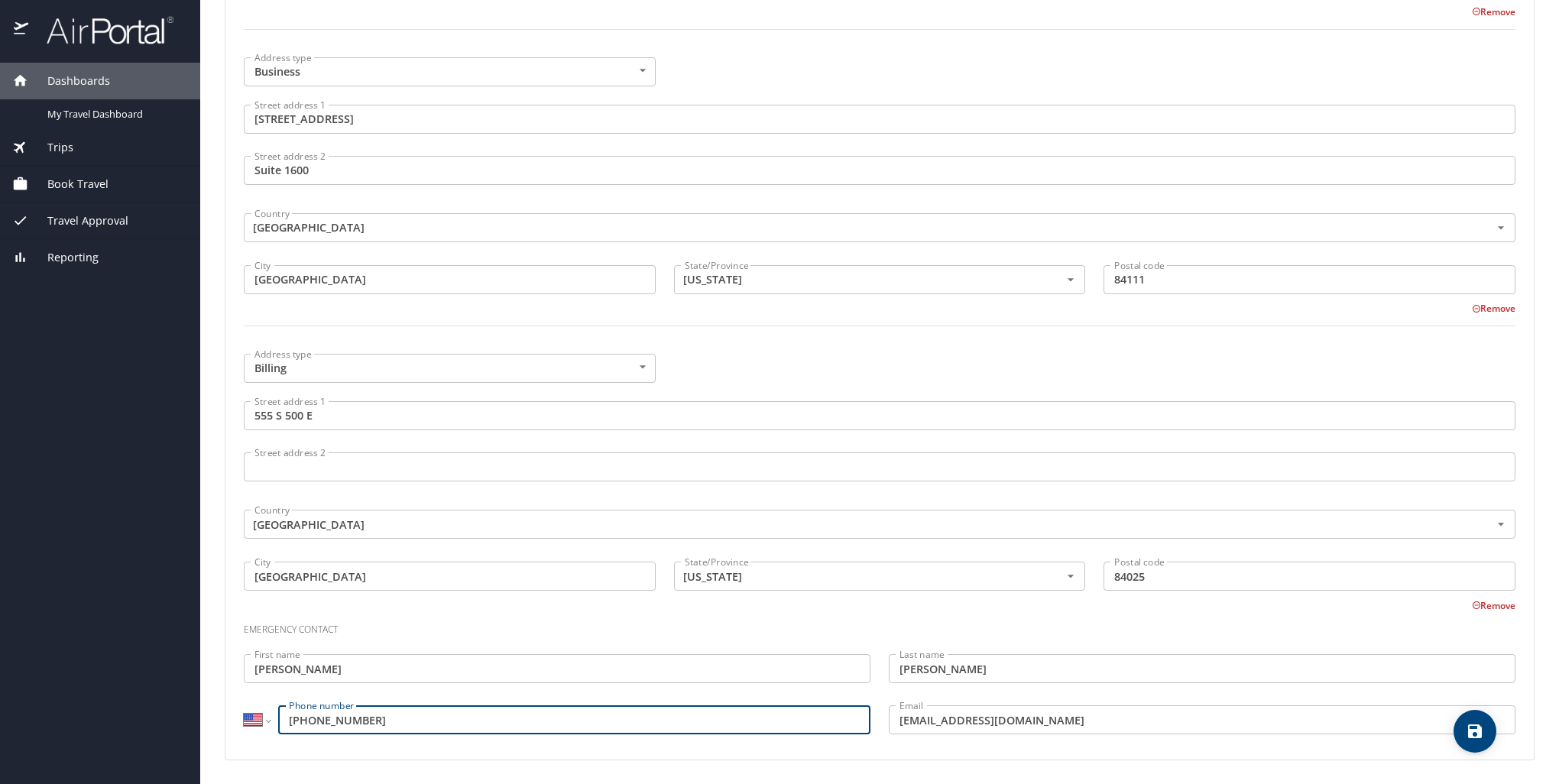
click at [1488, 732] on span "save" at bounding box center [1475, 731] width 43 height 19
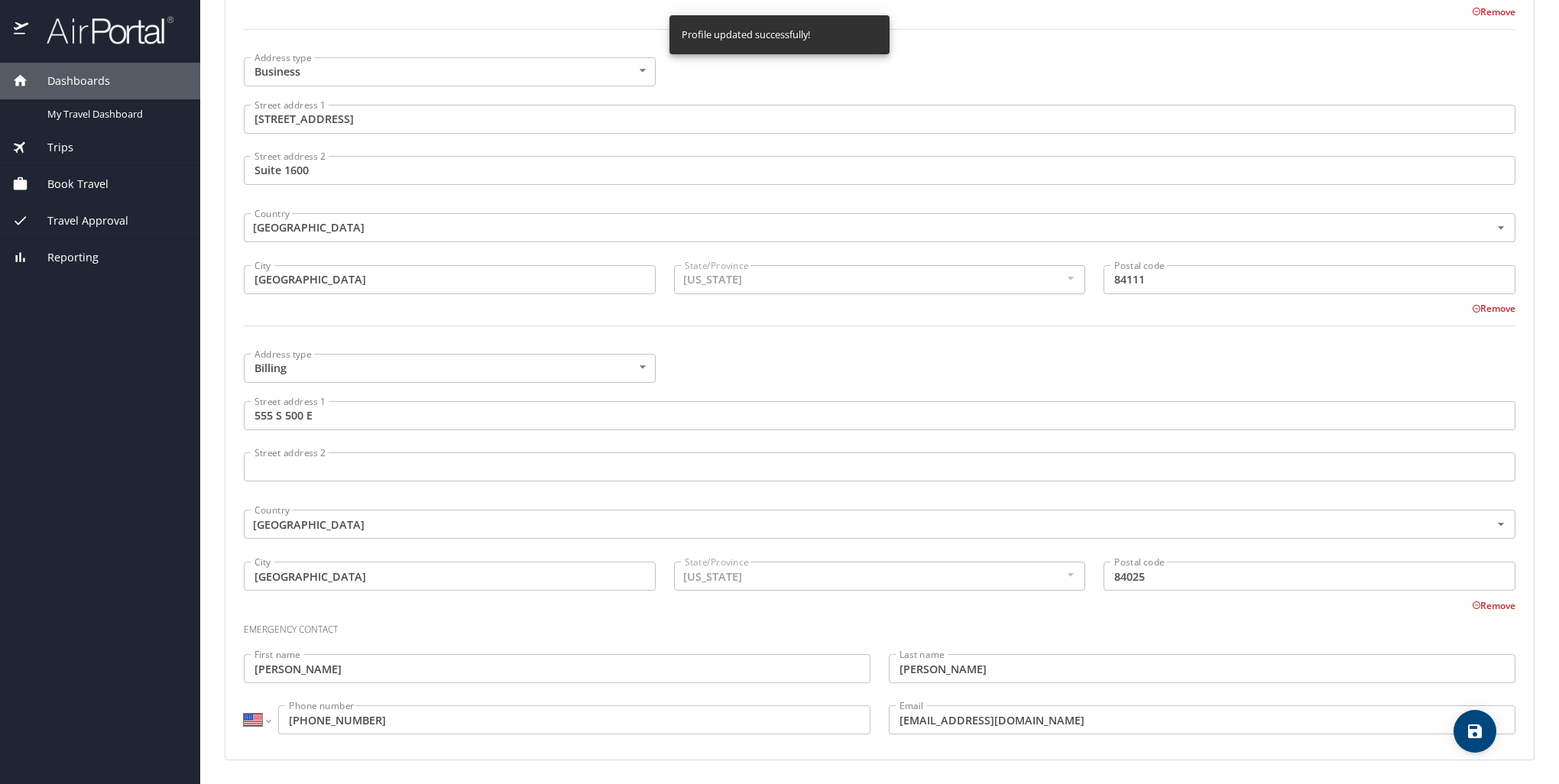
select select "US"
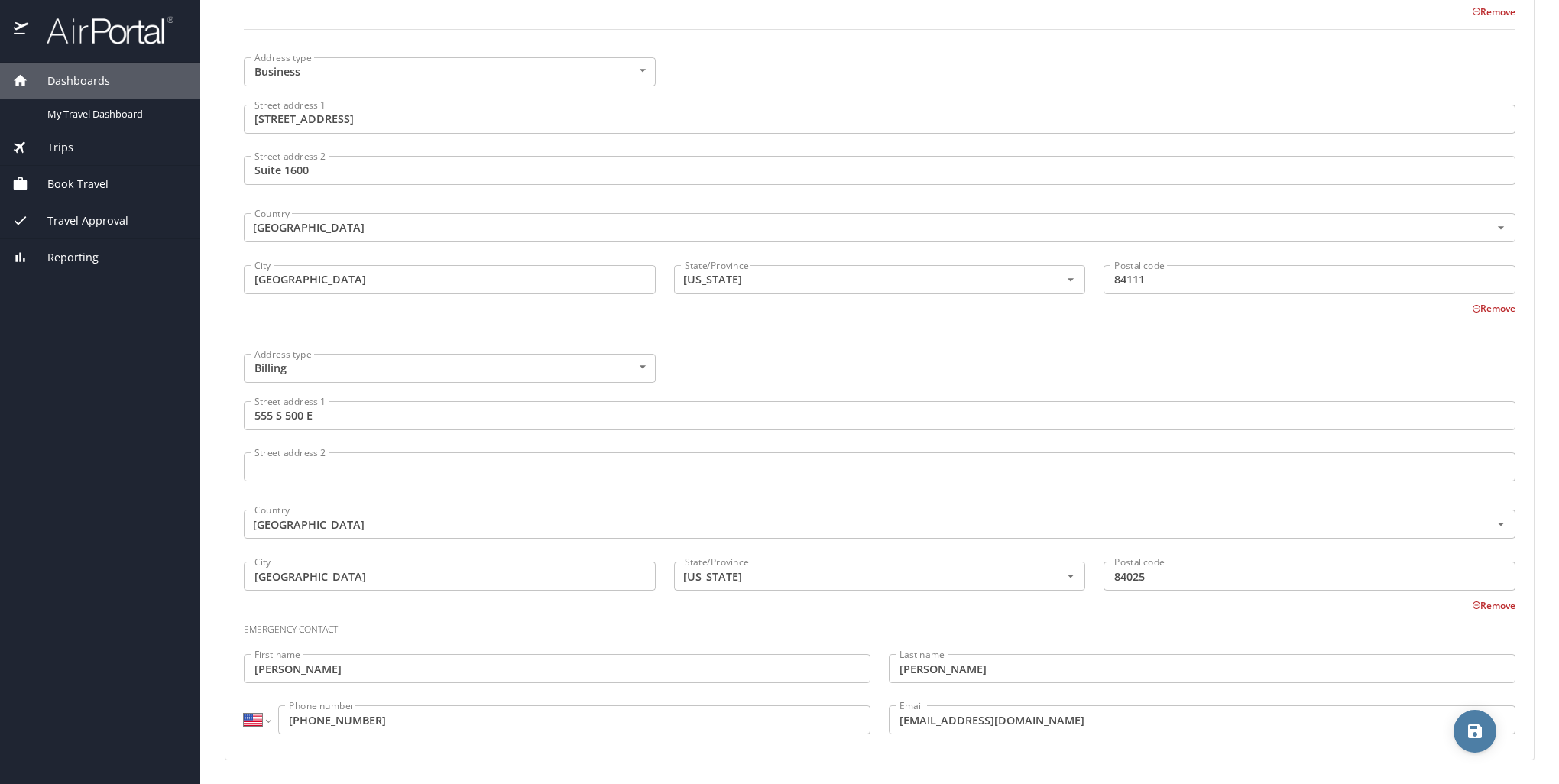
click at [1470, 726] on icon "save" at bounding box center [1475, 731] width 19 height 19
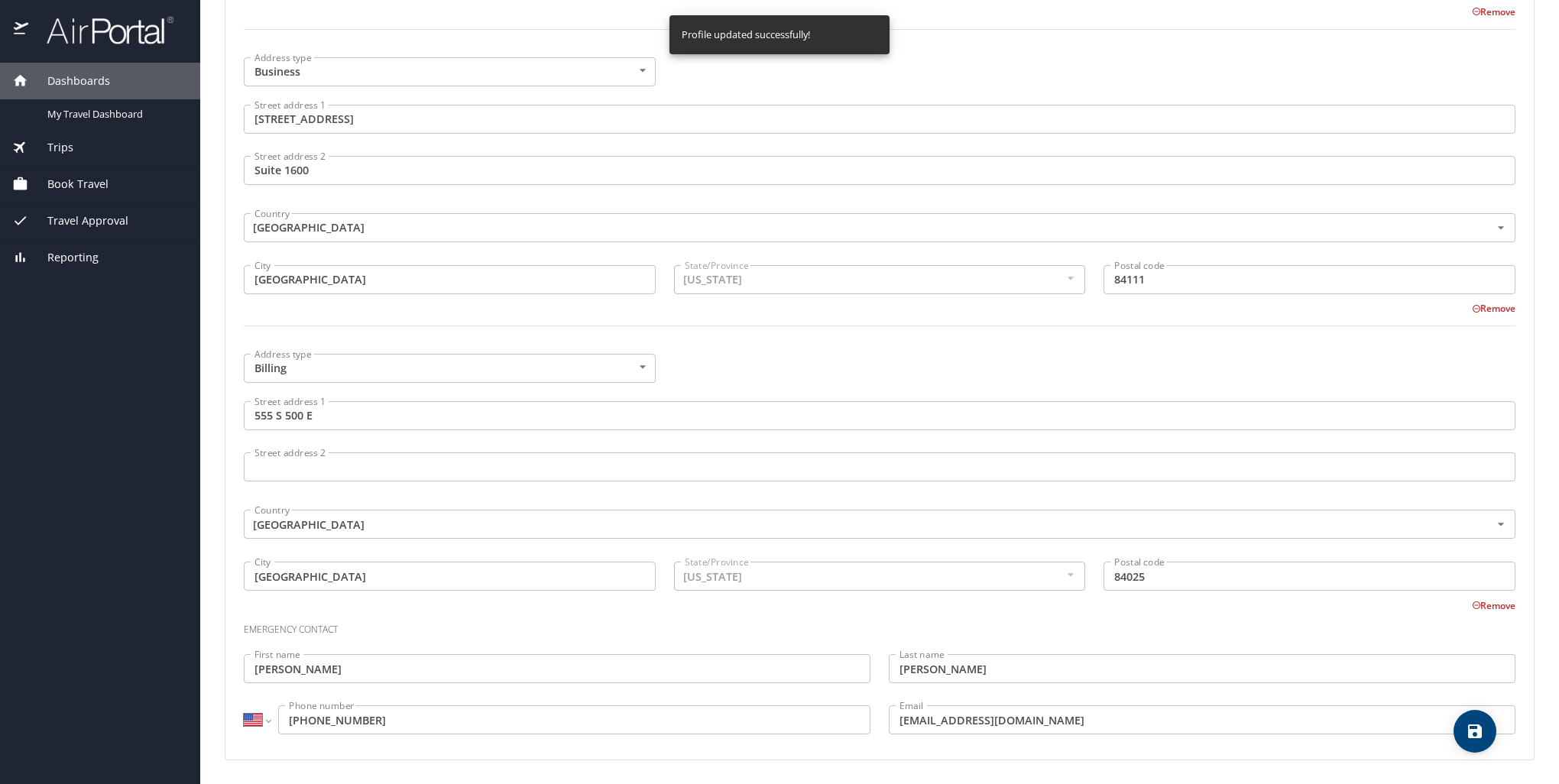
select select "US"
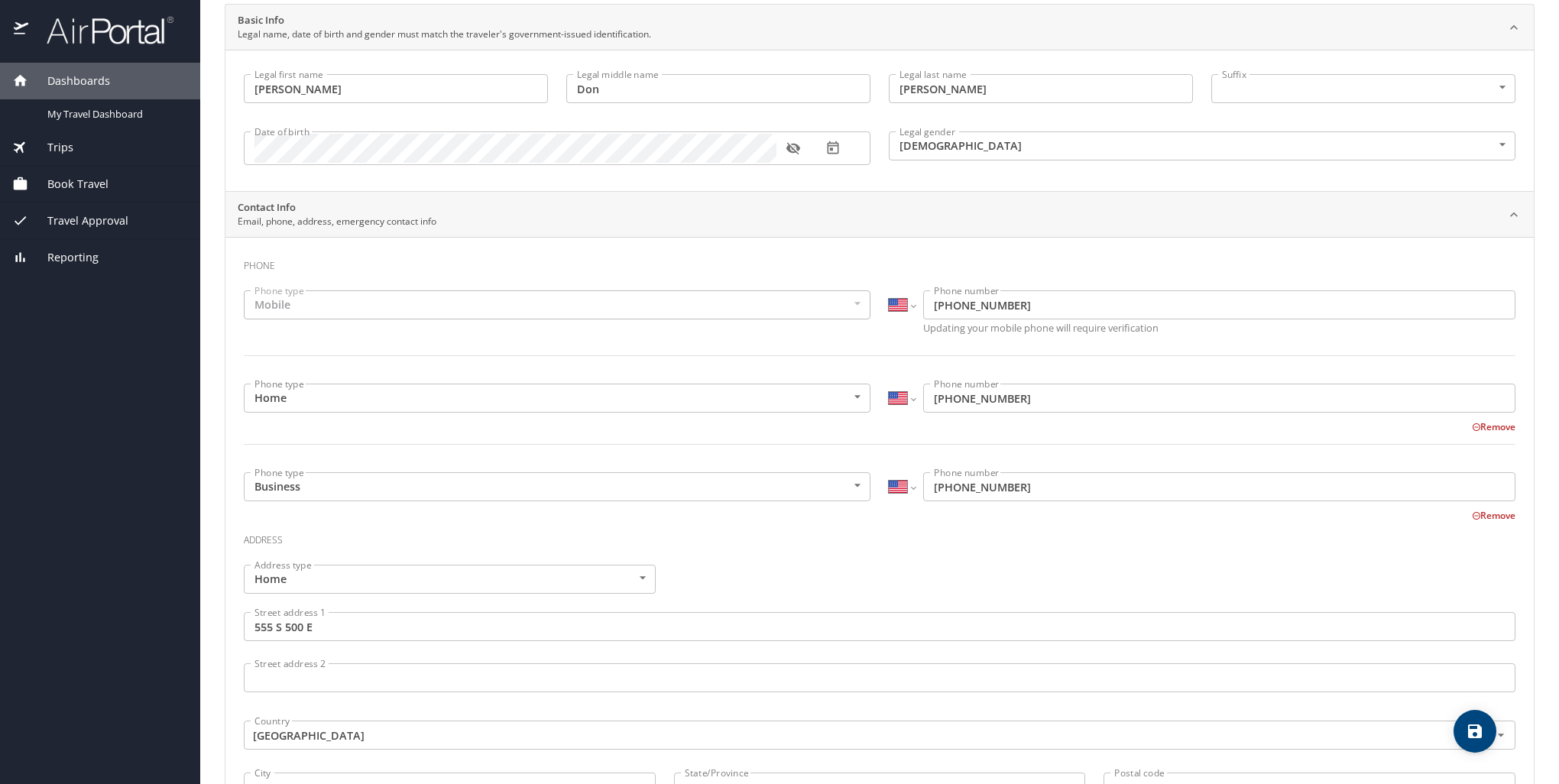
scroll to position [0, 0]
